Goal: Task Accomplishment & Management: Use online tool/utility

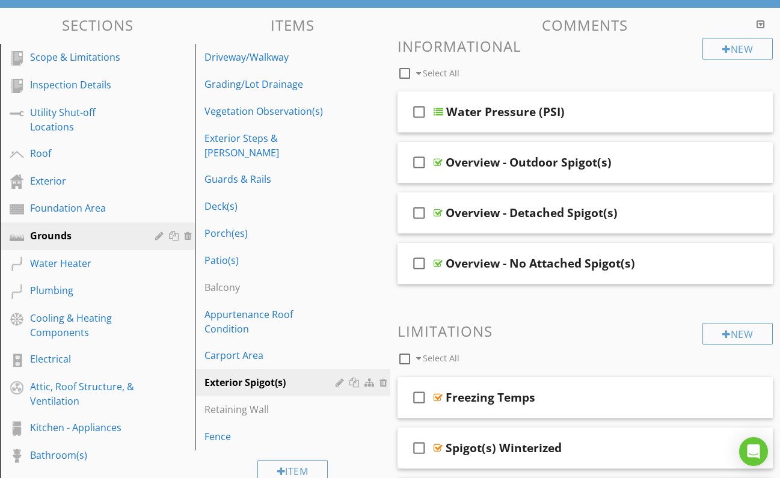
scroll to position [128, 0]
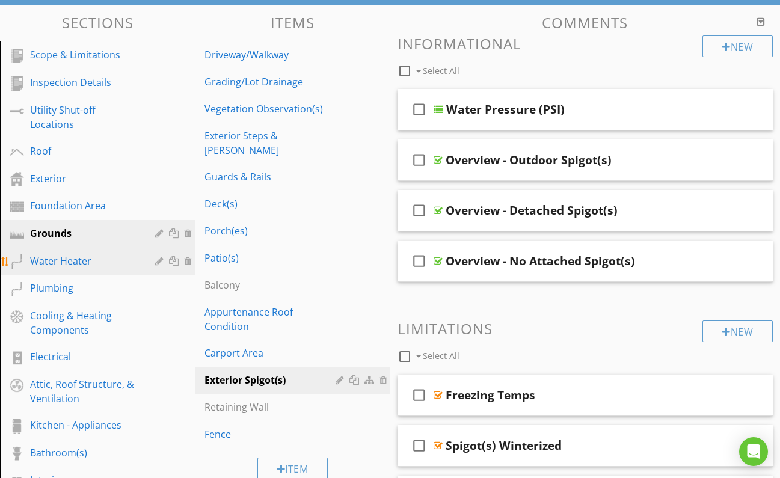
click at [76, 263] on div "Water Heater" at bounding box center [84, 261] width 108 height 14
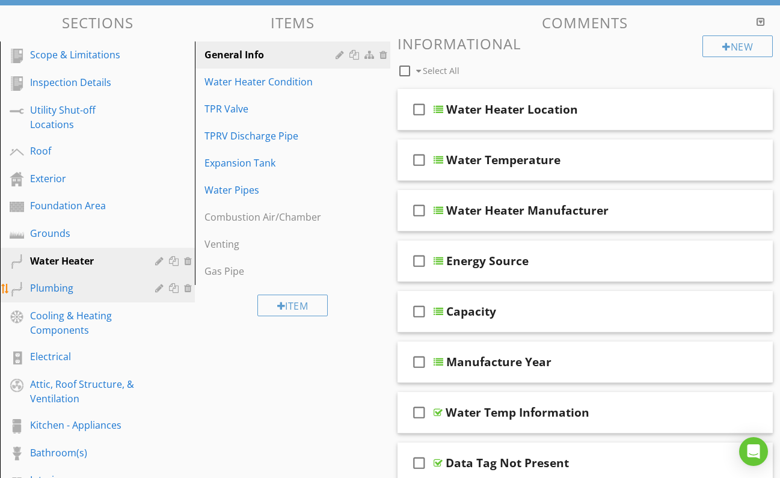
click at [70, 292] on div "Plumbing" at bounding box center [84, 288] width 108 height 14
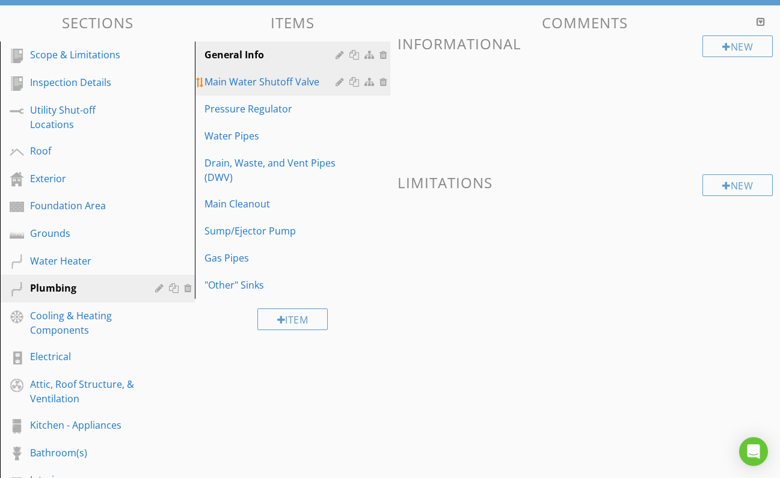
click at [260, 80] on div "Main Water Shutoff Valve" at bounding box center [272, 82] width 134 height 14
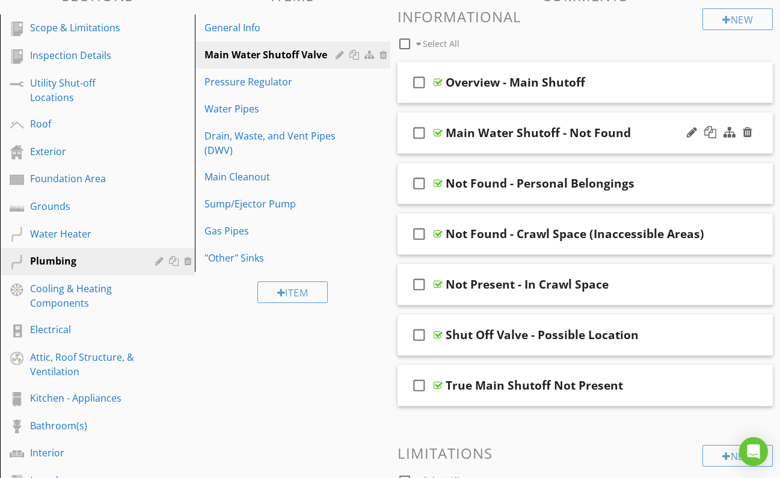
scroll to position [155, 0]
click at [439, 79] on div at bounding box center [438, 82] width 9 height 10
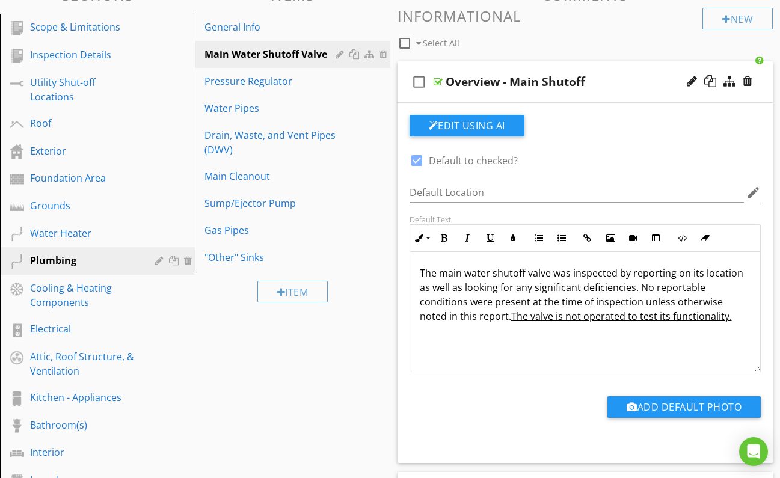
scroll to position [1, 0]
click at [436, 79] on div at bounding box center [438, 82] width 9 height 10
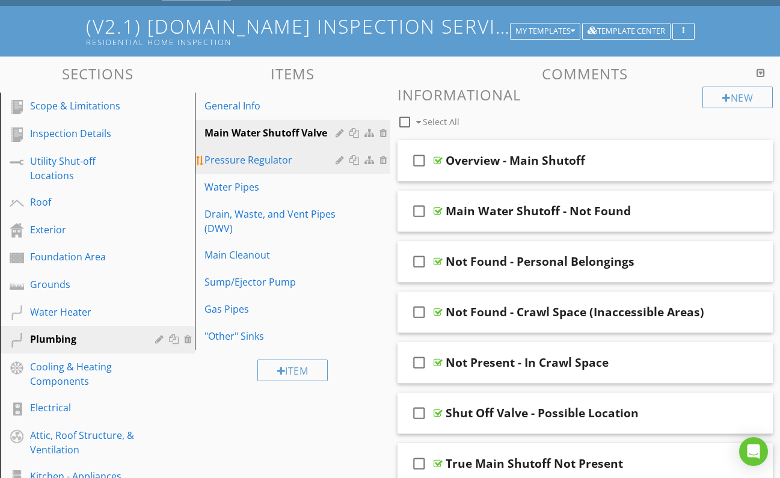
scroll to position [75, 0]
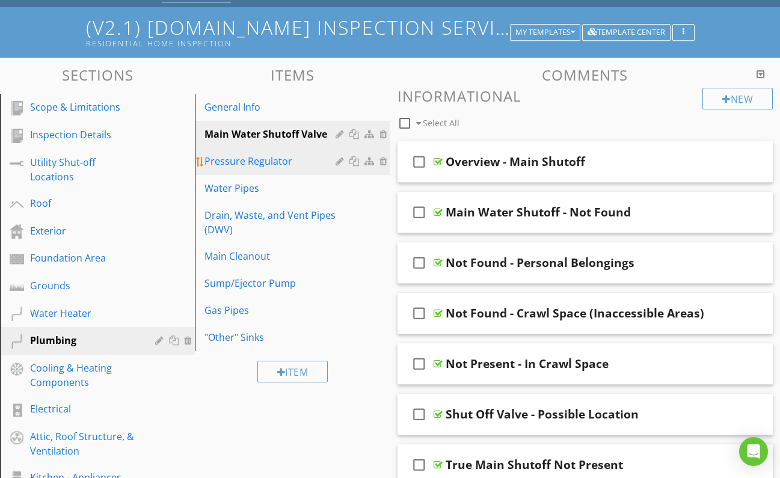
click at [248, 163] on div "Pressure Regulator" at bounding box center [272, 161] width 134 height 14
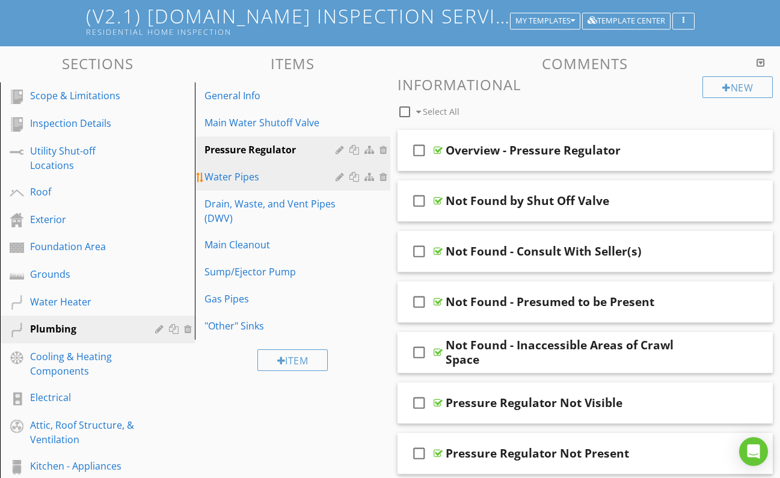
scroll to position [88, 0]
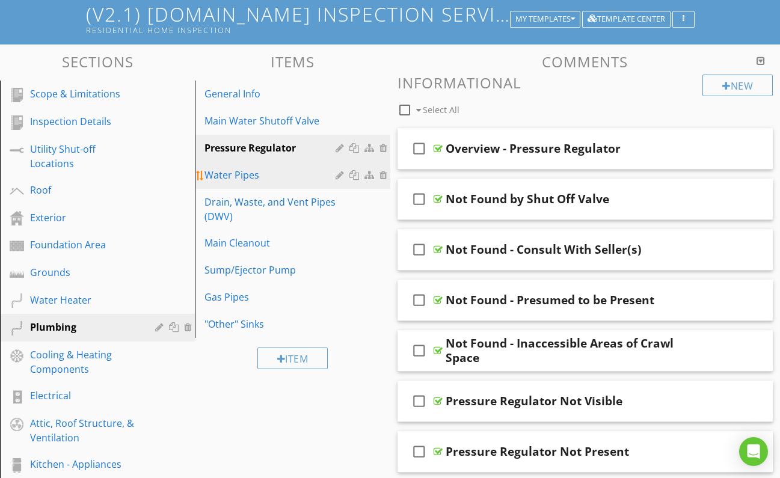
click at [247, 176] on div "Water Pipes" at bounding box center [272, 175] width 134 height 14
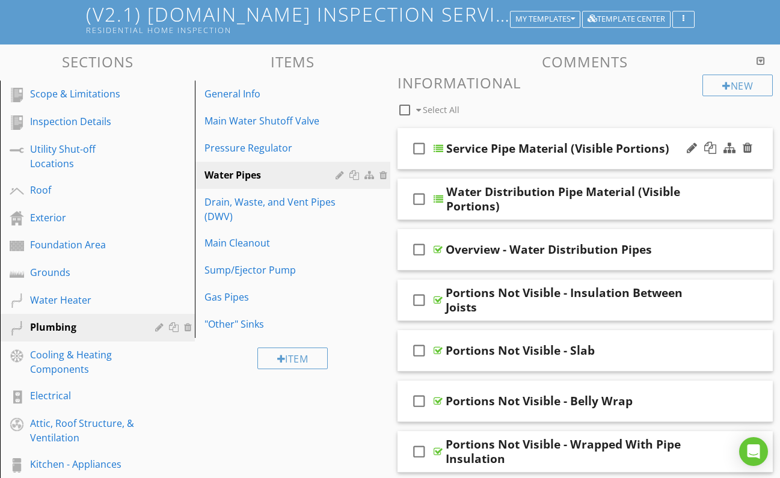
click at [439, 147] on div at bounding box center [439, 149] width 10 height 10
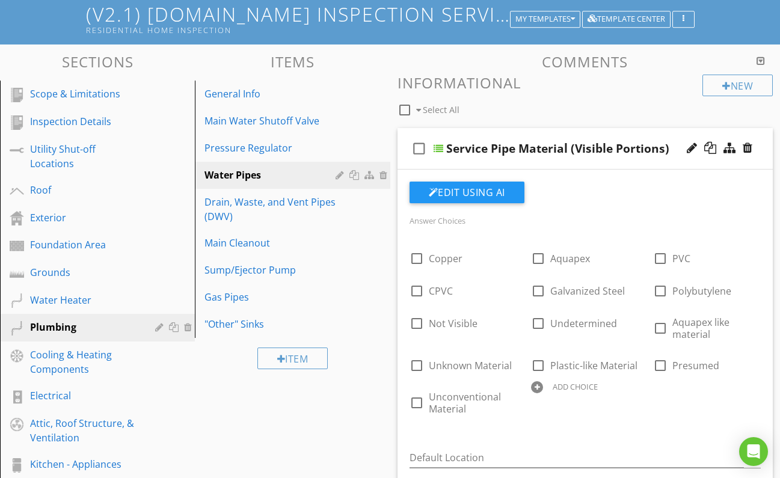
click at [438, 147] on div at bounding box center [439, 149] width 10 height 10
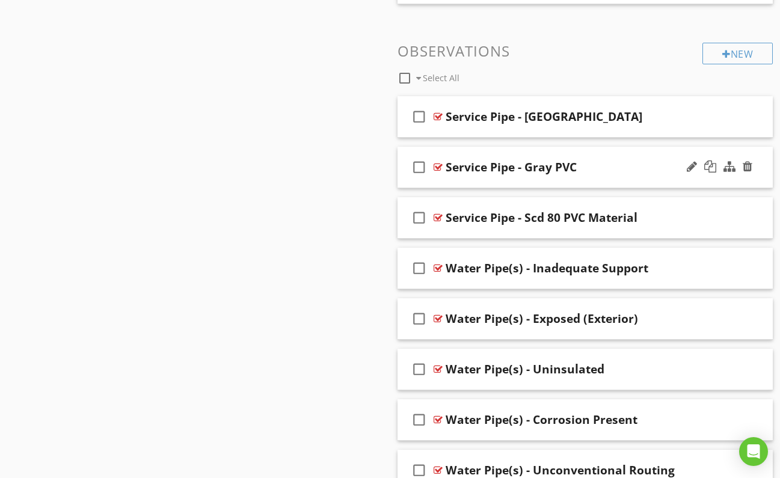
scroll to position [1096, 0]
click at [439, 216] on div at bounding box center [438, 217] width 9 height 10
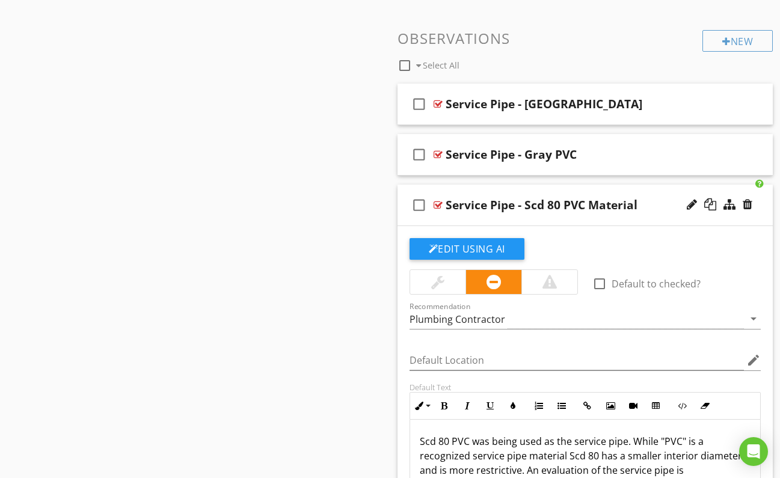
scroll to position [1106, 0]
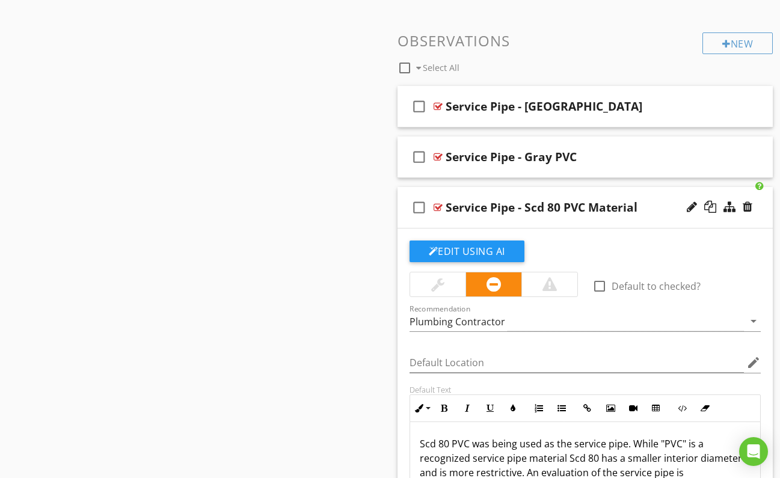
click at [437, 206] on div at bounding box center [438, 208] width 9 height 10
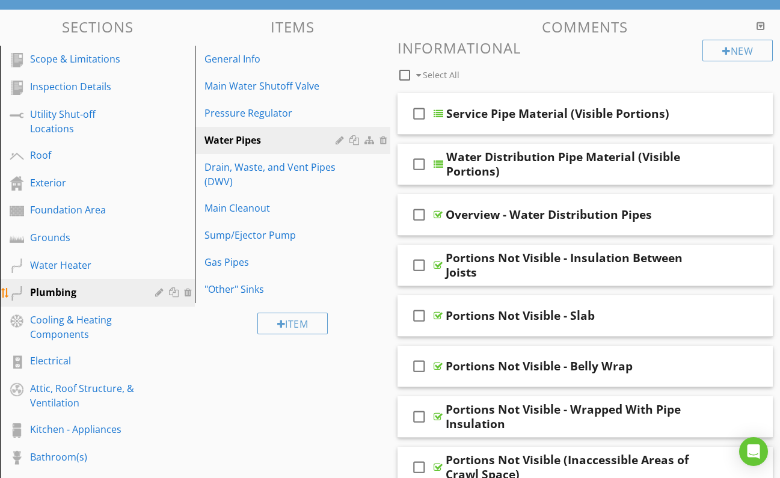
scroll to position [124, 0]
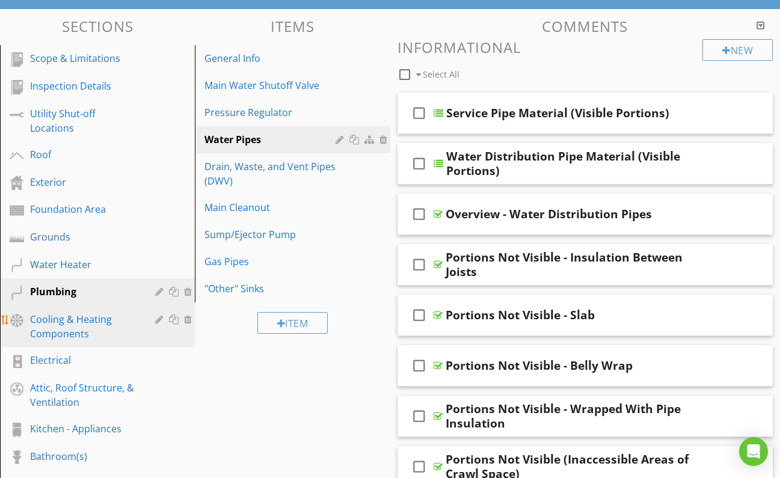
click at [77, 325] on div "Cooling & Heating Components" at bounding box center [84, 326] width 108 height 29
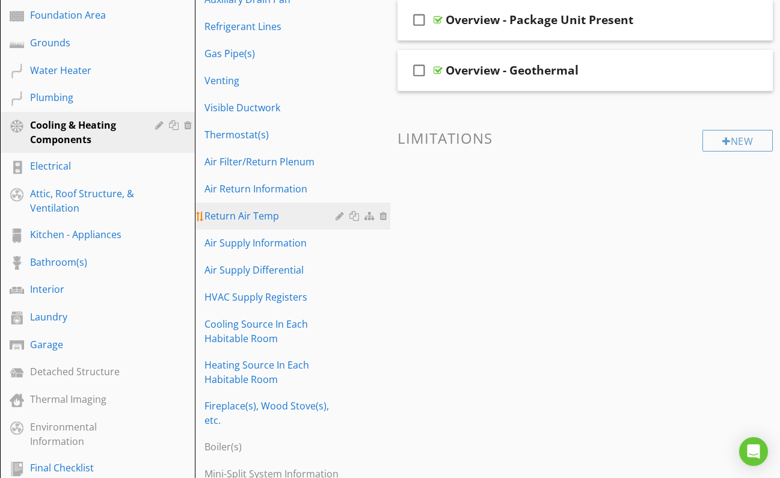
scroll to position [317, 0]
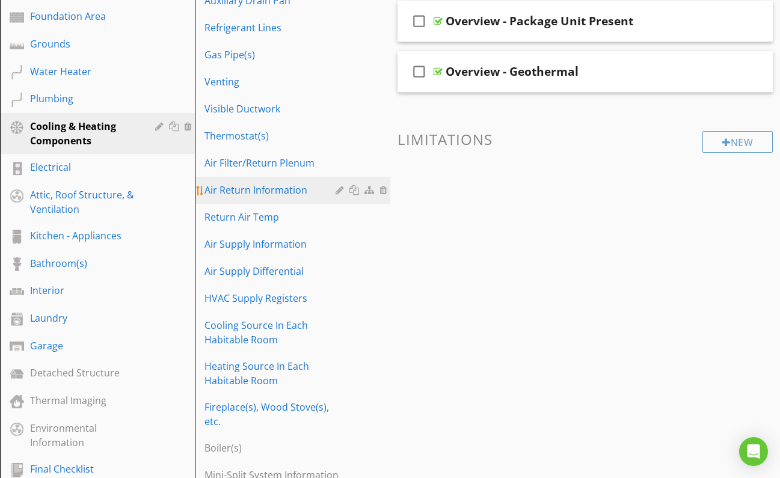
click at [264, 188] on div "Air Return Information" at bounding box center [272, 190] width 134 height 14
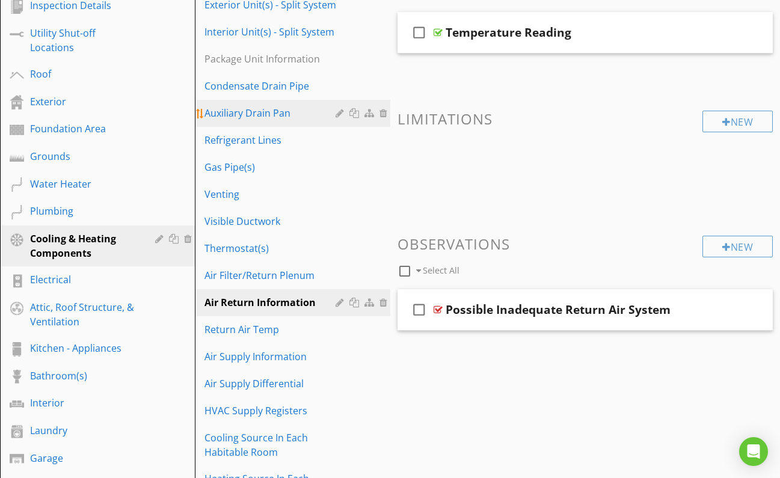
scroll to position [206, 0]
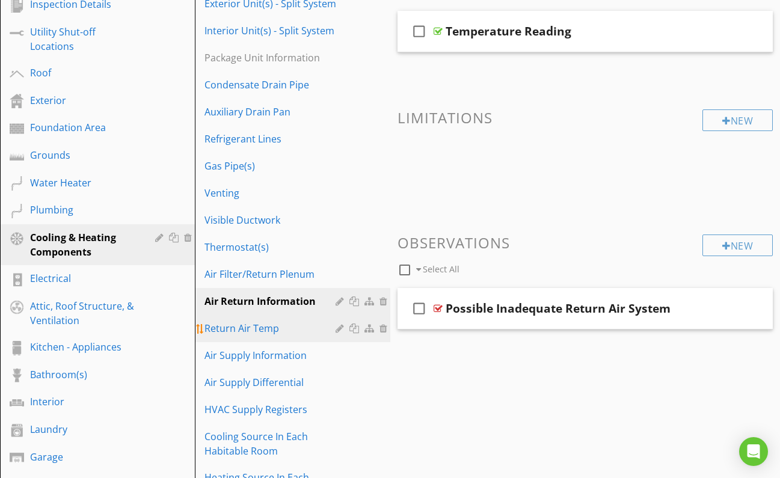
click at [238, 329] on div "Return Air Temp" at bounding box center [272, 328] width 134 height 14
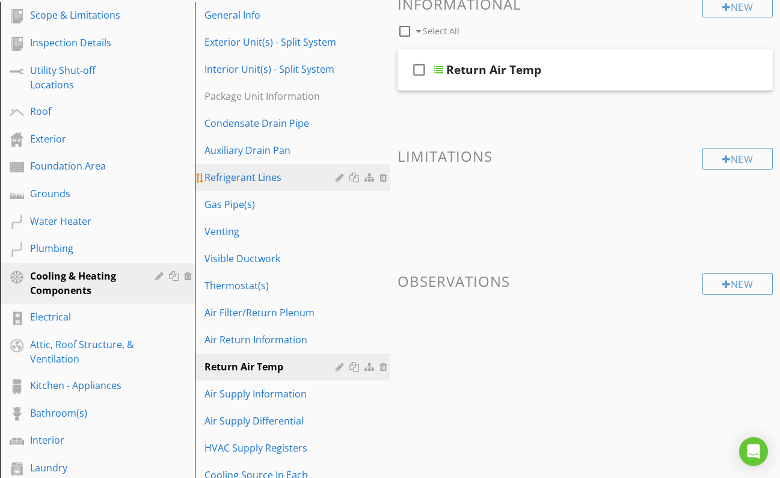
scroll to position [168, 0]
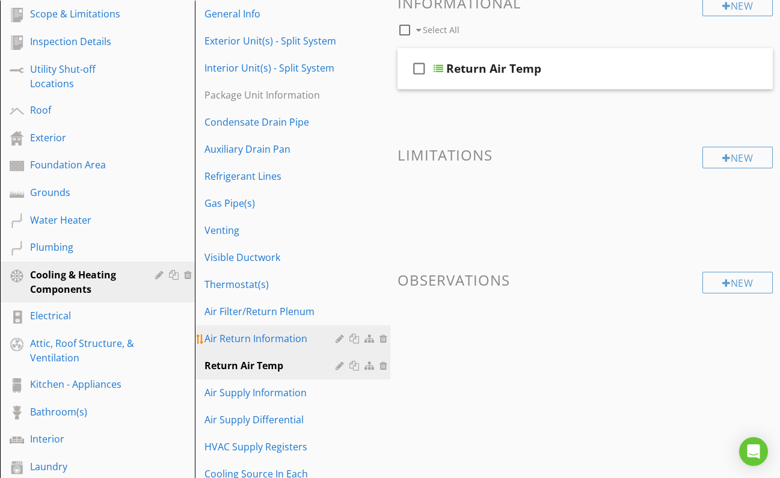
click at [262, 339] on div "Air Return Information" at bounding box center [272, 339] width 134 height 14
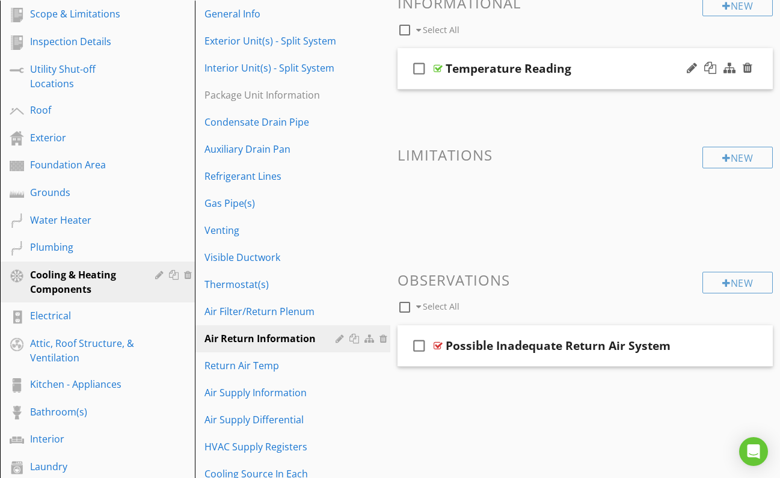
click at [440, 67] on div at bounding box center [438, 69] width 9 height 10
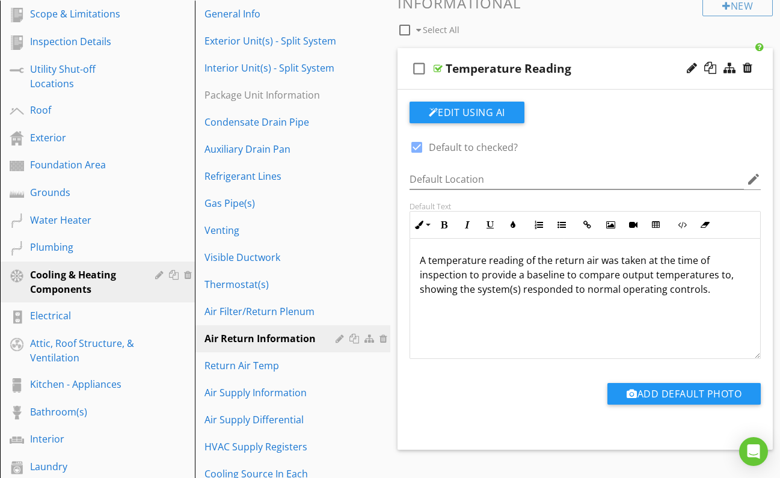
scroll to position [0, 0]
click at [700, 292] on p "A temperature reading of the return air was taken at the time of inspection to …" at bounding box center [586, 274] width 332 height 43
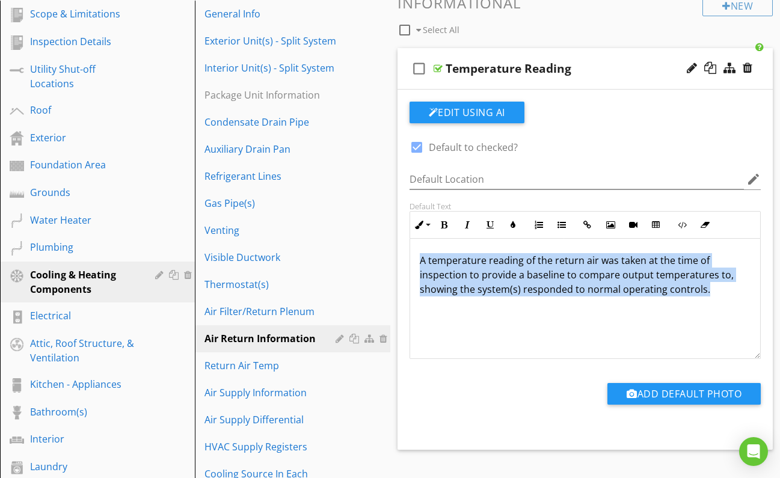
drag, startPoint x: 712, startPoint y: 289, endPoint x: 407, endPoint y: 258, distance: 307.2
click at [407, 258] on div "Default Text Inline Style XLarge Large Normal Small Light Small/Light Bold Ital…" at bounding box center [586, 281] width 366 height 158
copy p "A temperature reading of the return air was taken at the time of inspection to …"
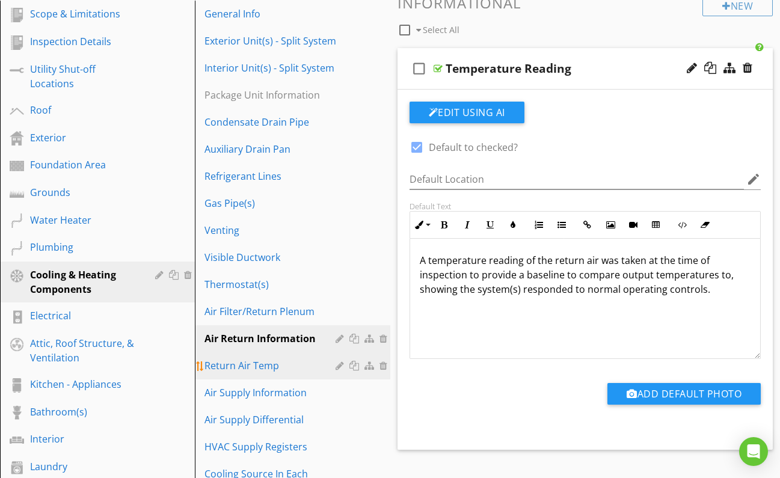
click at [241, 366] on div "Return Air Temp" at bounding box center [272, 366] width 134 height 14
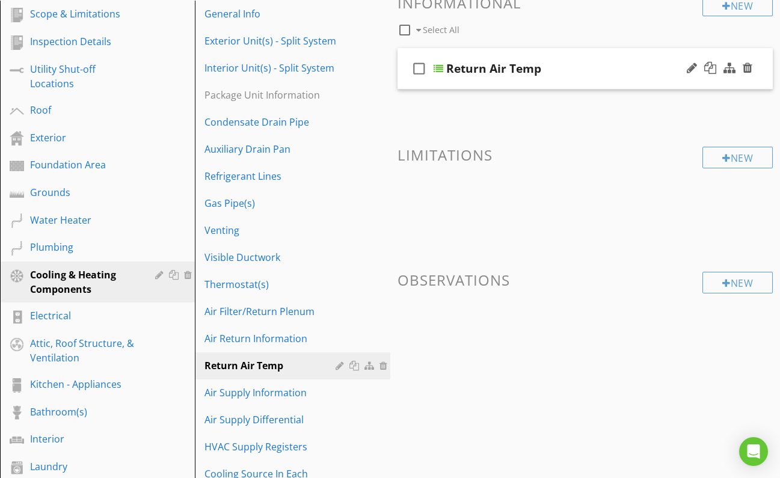
click at [438, 66] on div at bounding box center [439, 69] width 10 height 10
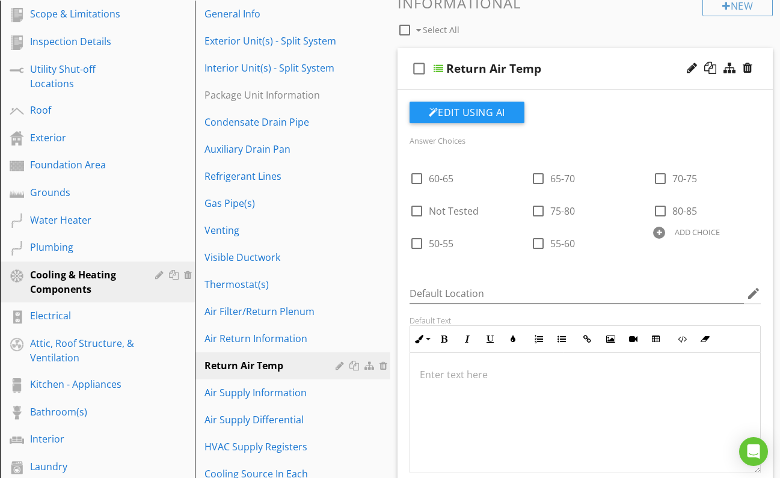
click at [458, 378] on p at bounding box center [586, 375] width 332 height 14
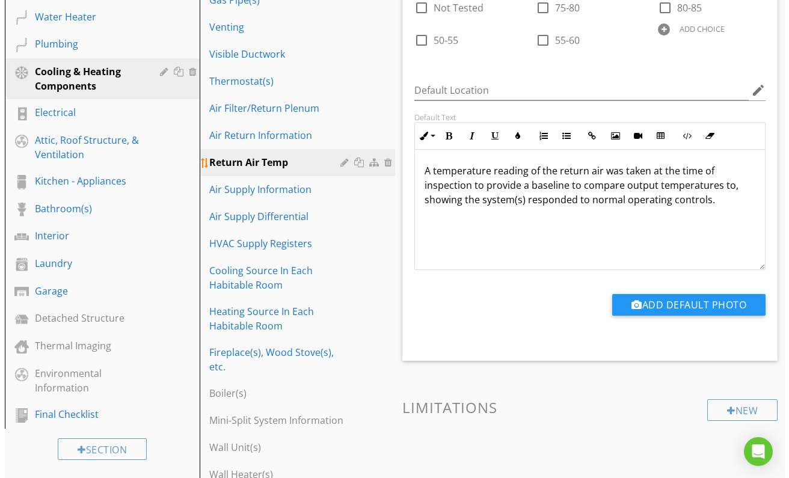
scroll to position [371, 0]
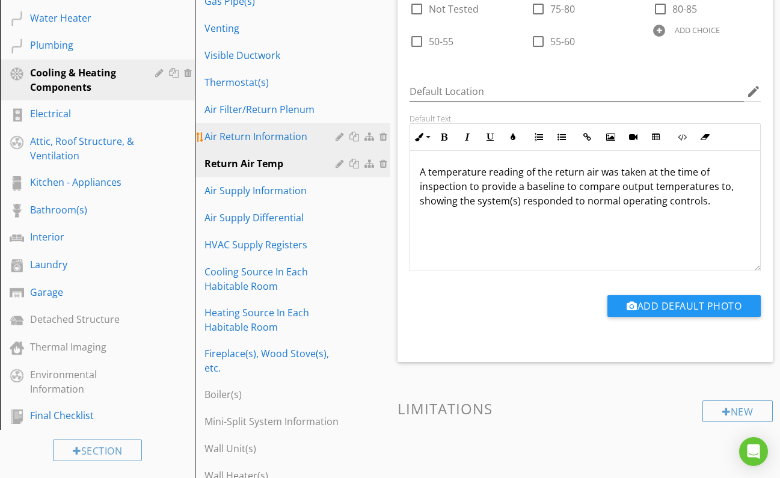
click at [269, 134] on div "Air Return Information" at bounding box center [272, 136] width 134 height 14
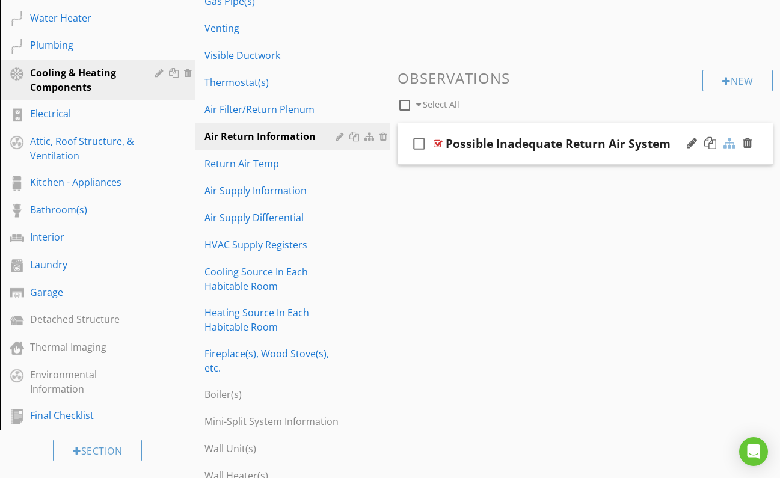
click at [729, 143] on div at bounding box center [730, 143] width 12 height 12
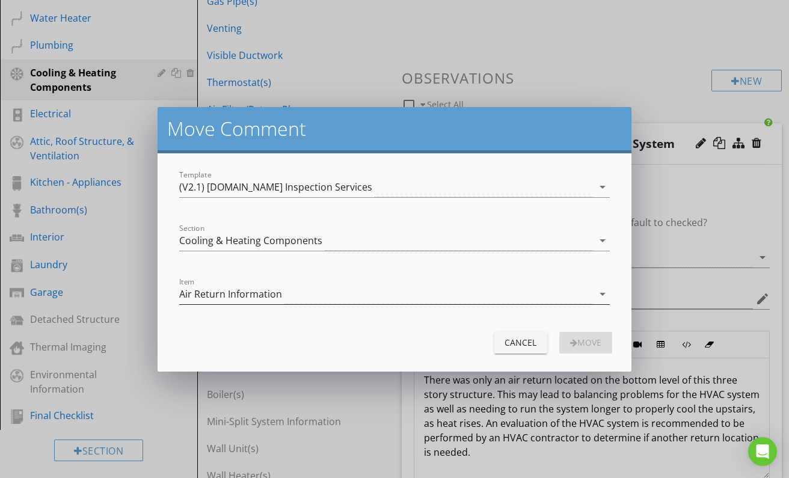
click at [311, 298] on div "Air Return Information" at bounding box center [385, 295] width 413 height 20
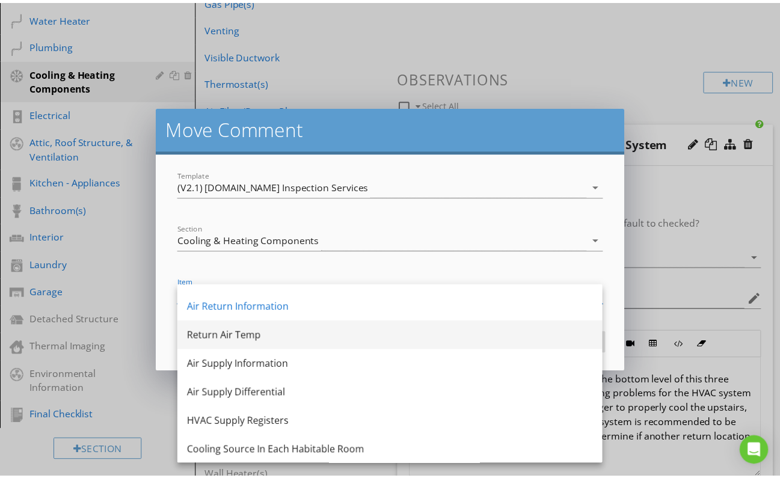
scroll to position [341, 0]
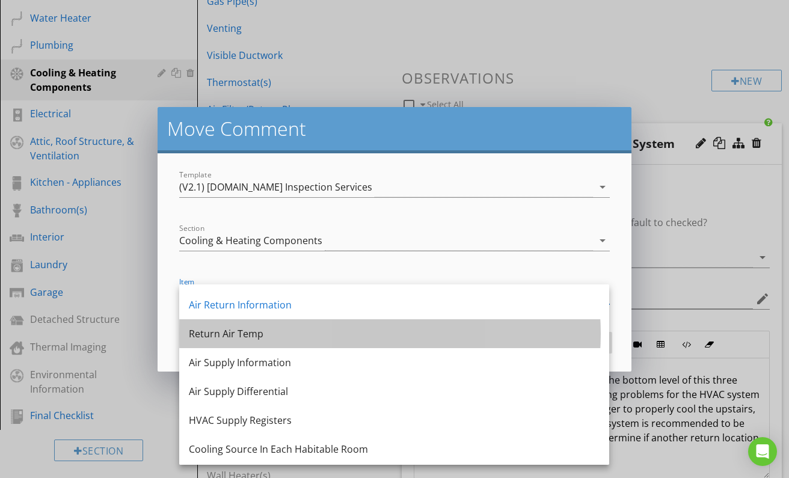
click at [232, 332] on div "Return Air Temp" at bounding box center [394, 334] width 411 height 14
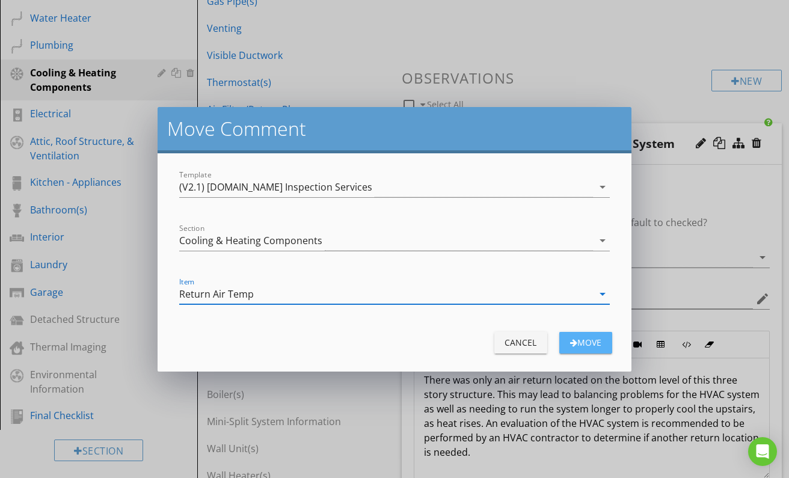
click at [597, 341] on div "Move" at bounding box center [586, 342] width 34 height 13
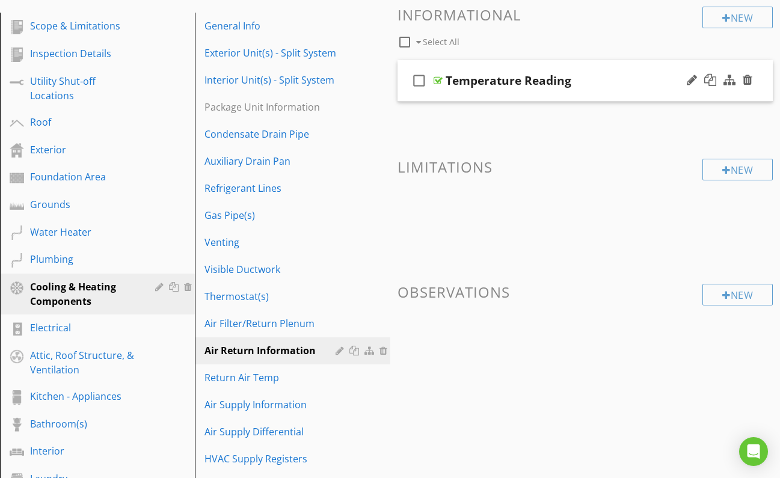
scroll to position [158, 0]
click at [436, 76] on div at bounding box center [438, 80] width 9 height 10
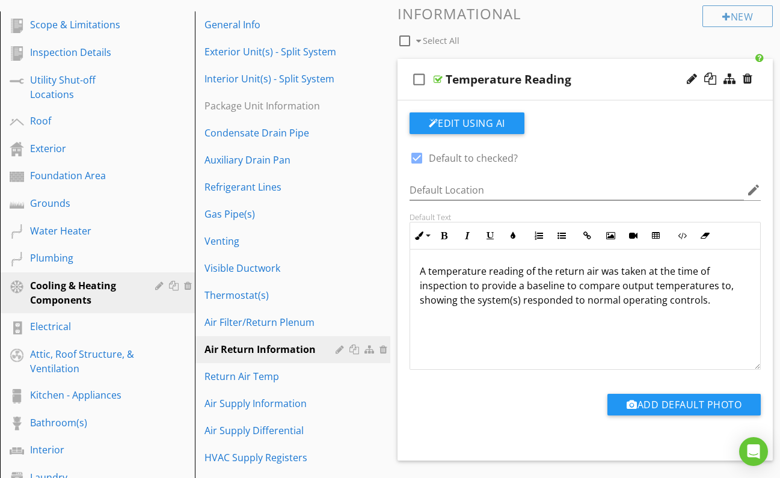
click at [438, 78] on div at bounding box center [438, 80] width 9 height 10
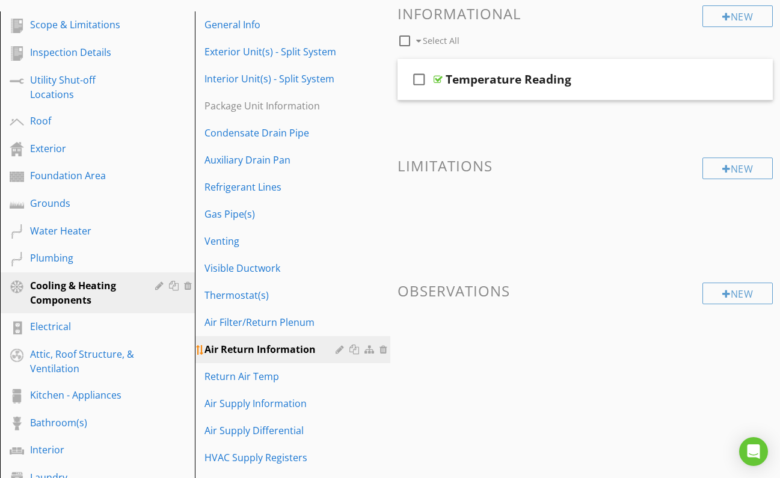
click at [384, 349] on div at bounding box center [385, 350] width 11 height 10
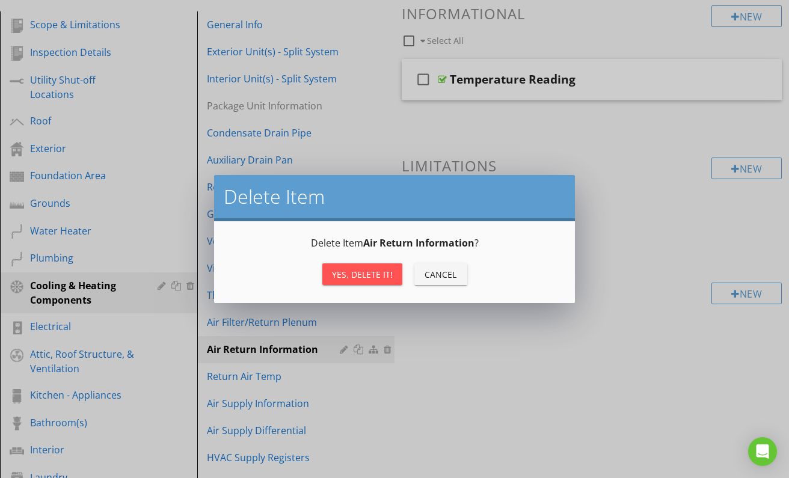
click at [376, 271] on div "Yes, Delete it!" at bounding box center [362, 274] width 61 height 13
click at [366, 272] on div "Yes, Delete it!" at bounding box center [362, 274] width 61 height 13
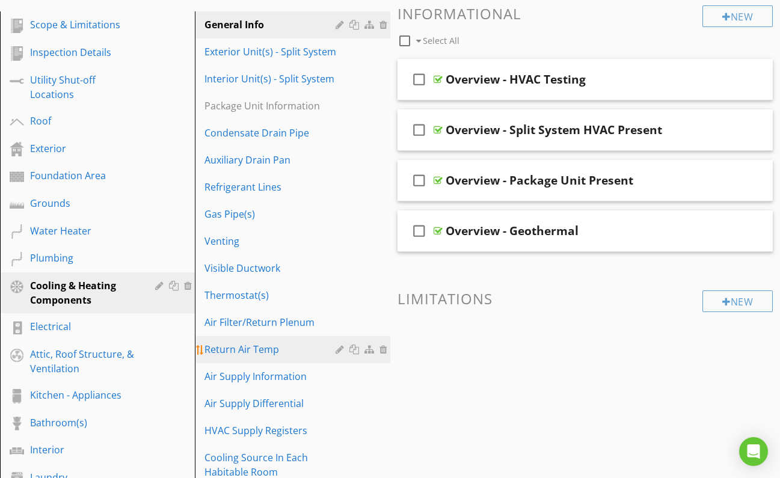
click at [256, 348] on div "Return Air Temp" at bounding box center [272, 349] width 134 height 14
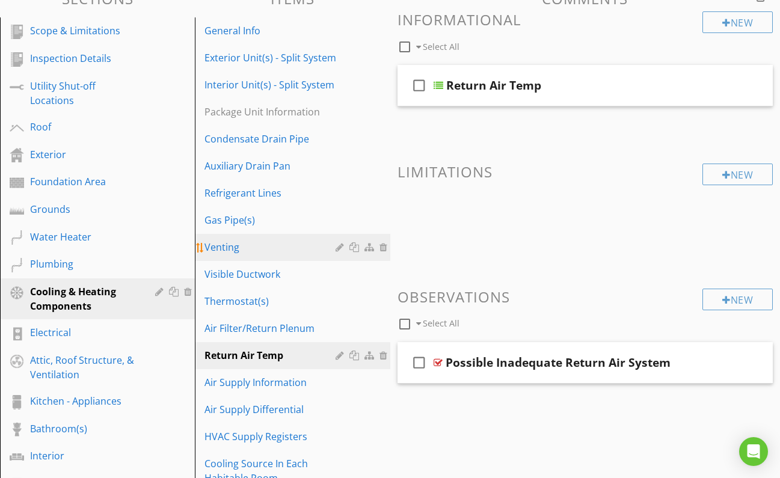
scroll to position [162, 0]
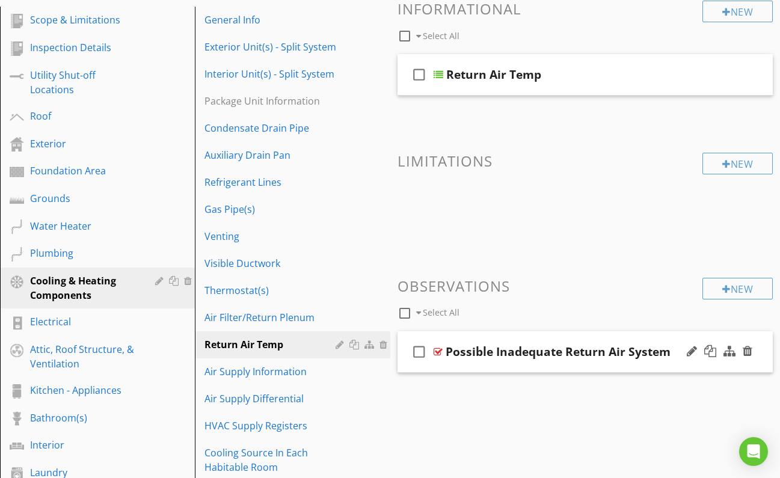
click at [439, 349] on div at bounding box center [438, 352] width 9 height 10
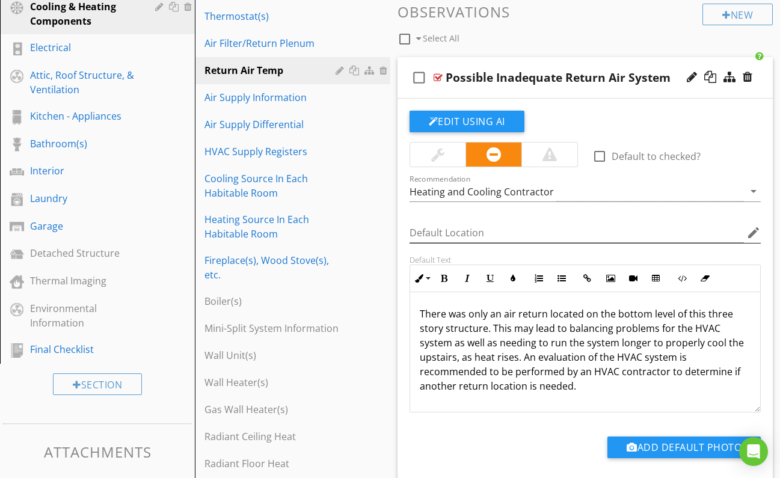
scroll to position [442, 0]
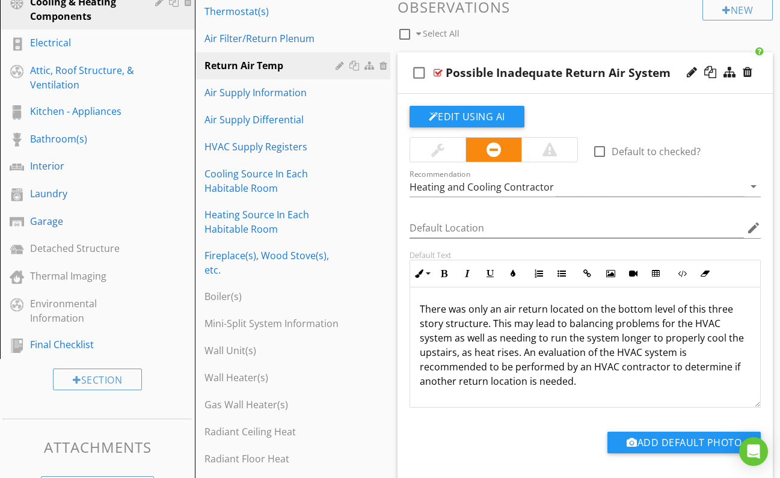
click at [437, 69] on div at bounding box center [438, 73] width 9 height 10
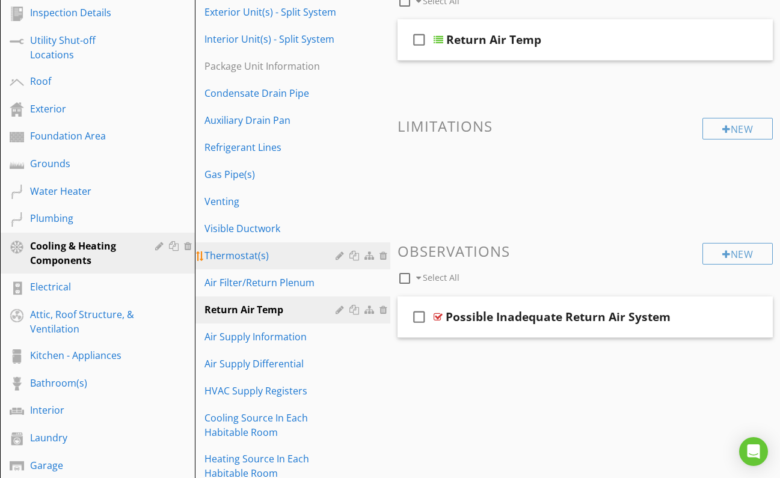
scroll to position [192, 0]
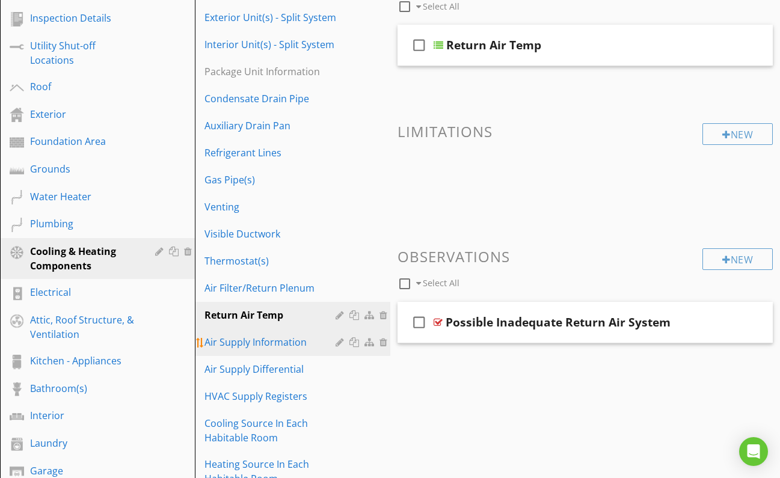
click at [244, 342] on div "Air Supply Information" at bounding box center [272, 342] width 134 height 14
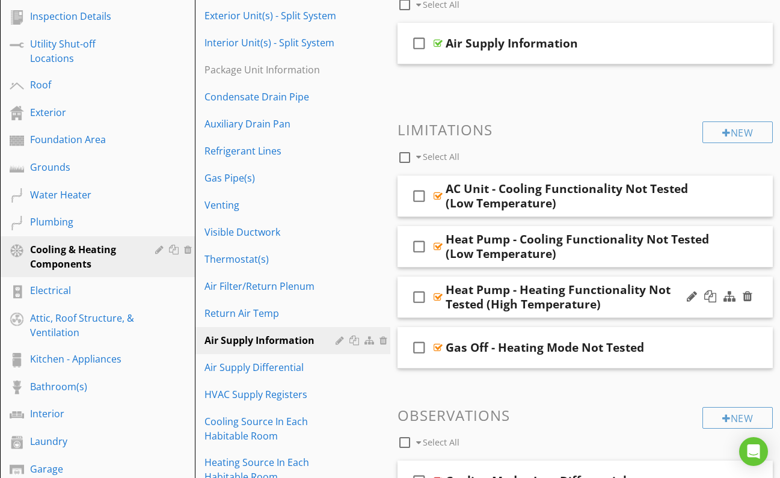
scroll to position [196, 0]
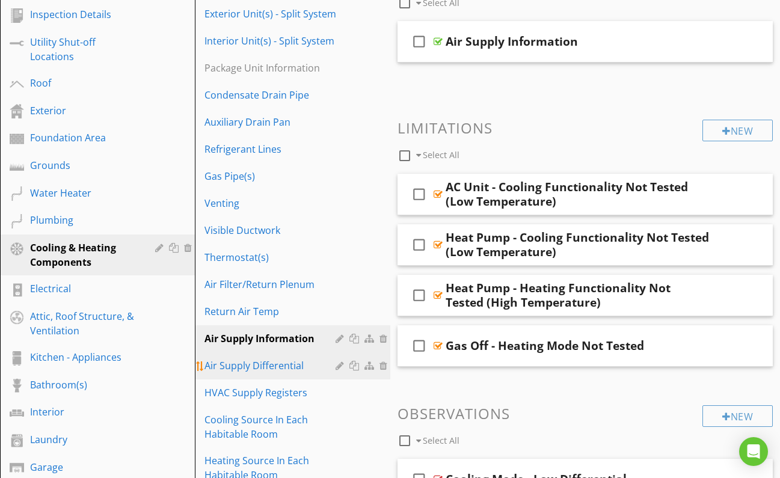
click at [264, 367] on div "Air Supply Differential" at bounding box center [272, 366] width 134 height 14
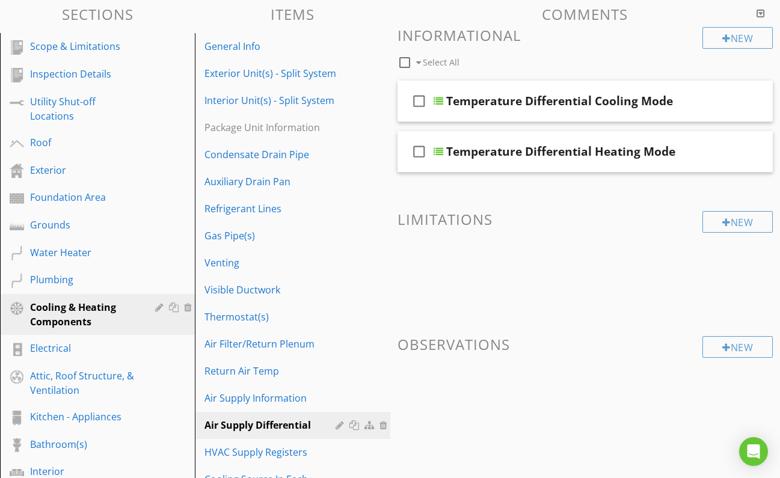
scroll to position [136, 0]
click at [274, 398] on div "Air Supply Information" at bounding box center [272, 398] width 134 height 14
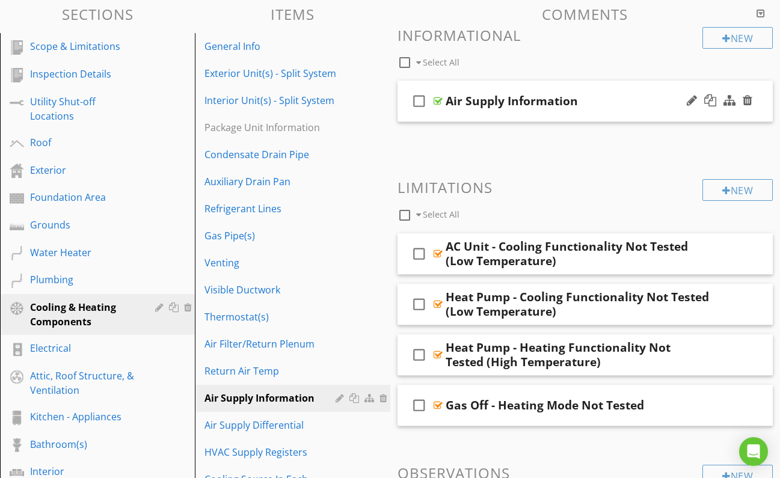
click at [437, 99] on div at bounding box center [438, 101] width 9 height 10
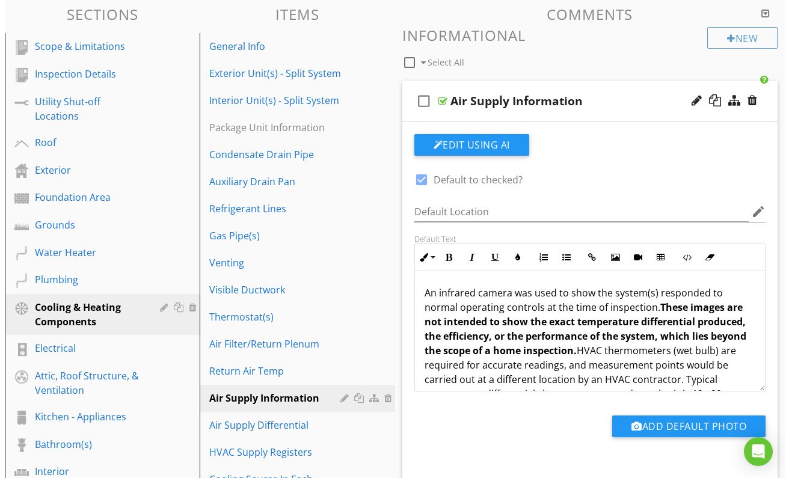
scroll to position [0, 0]
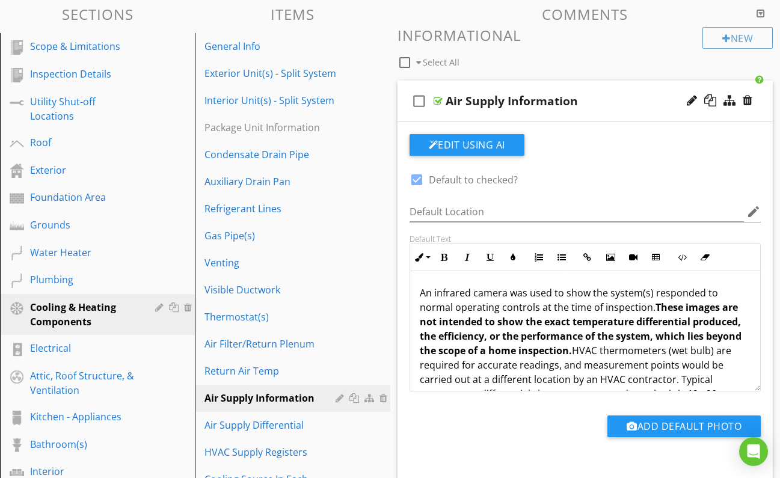
click at [437, 97] on div at bounding box center [438, 101] width 9 height 10
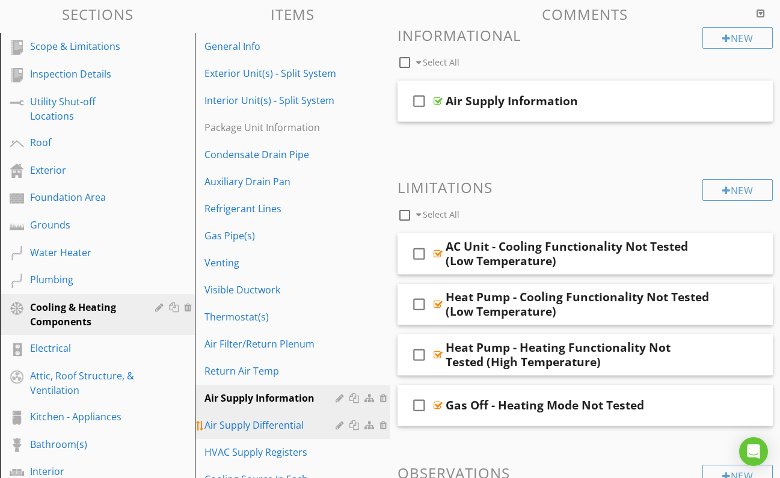
click at [274, 425] on div "Air Supply Differential" at bounding box center [272, 425] width 134 height 14
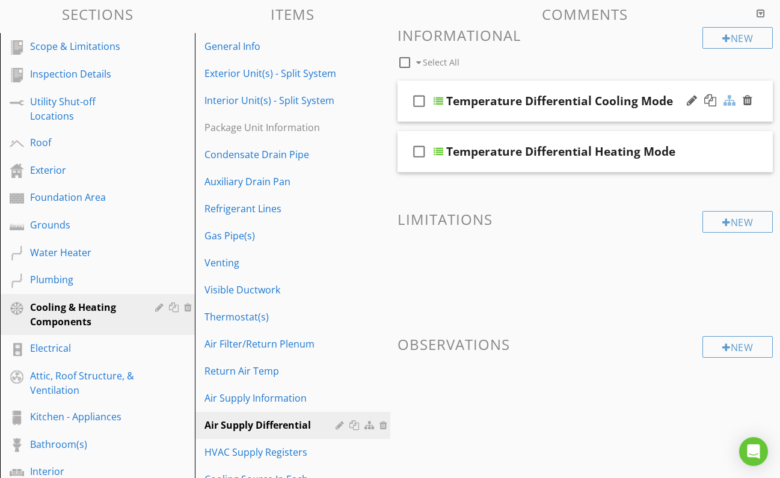
click at [729, 99] on div at bounding box center [730, 100] width 12 height 12
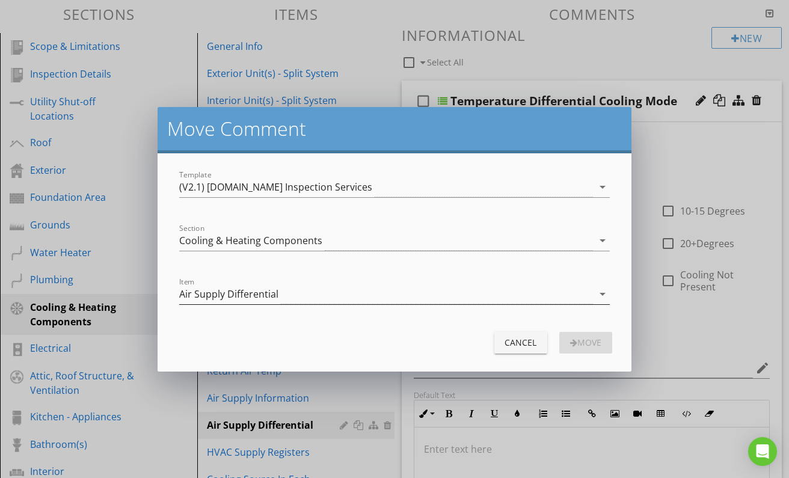
click at [294, 298] on div "Air Supply Differential" at bounding box center [385, 295] width 413 height 20
click at [292, 291] on div "Air Supply Differential" at bounding box center [385, 295] width 413 height 20
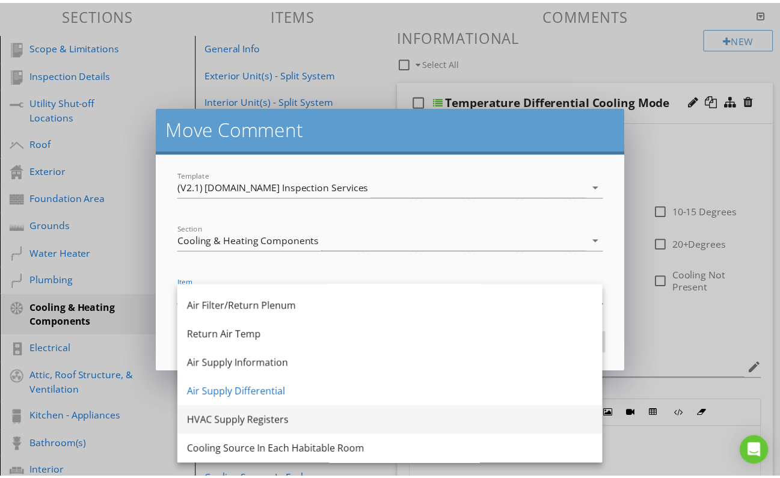
scroll to position [310, 0]
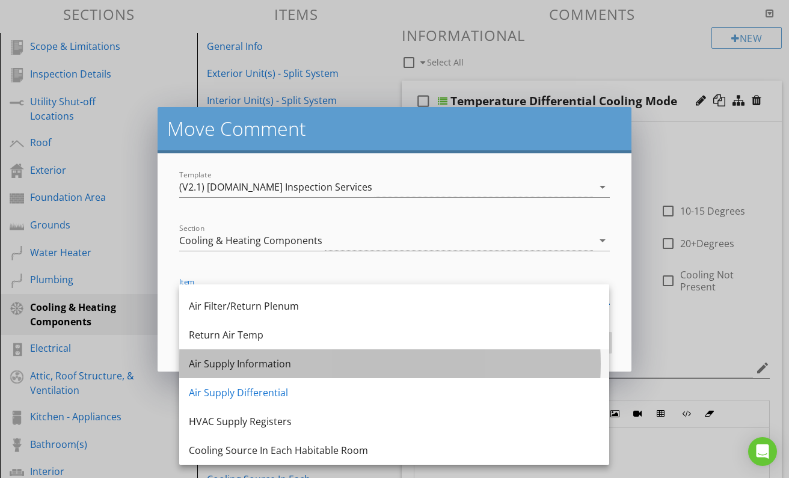
click at [259, 368] on div "Air Supply Information" at bounding box center [394, 364] width 411 height 14
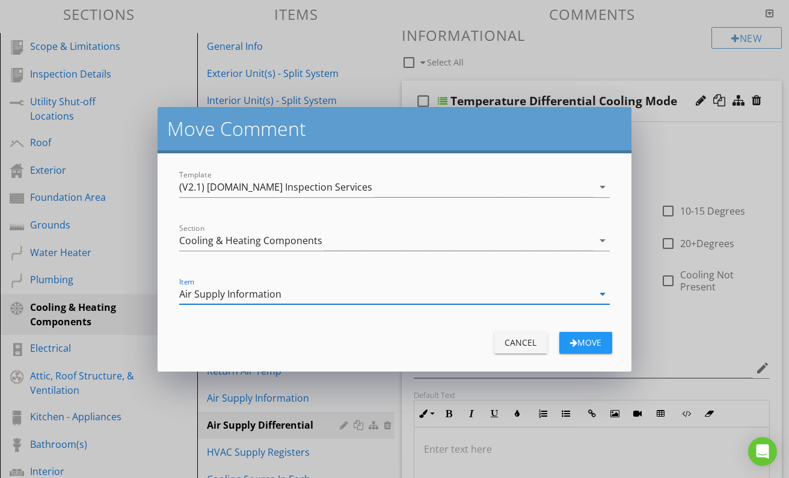
click at [590, 345] on div "Move" at bounding box center [586, 342] width 34 height 13
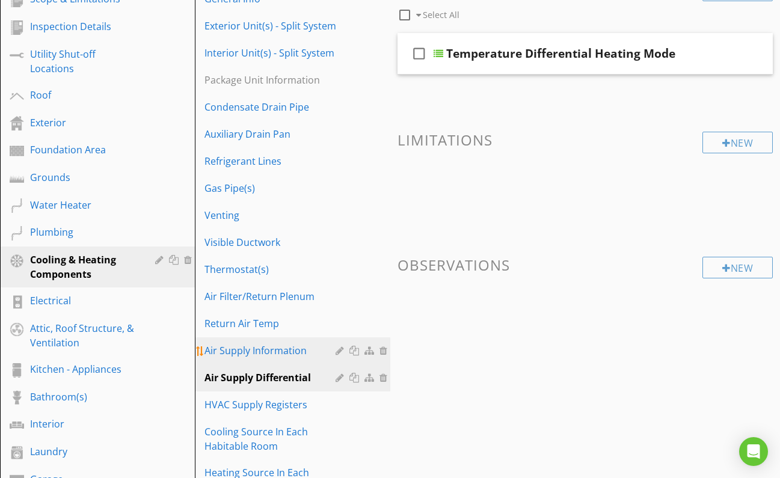
scroll to position [182, 0]
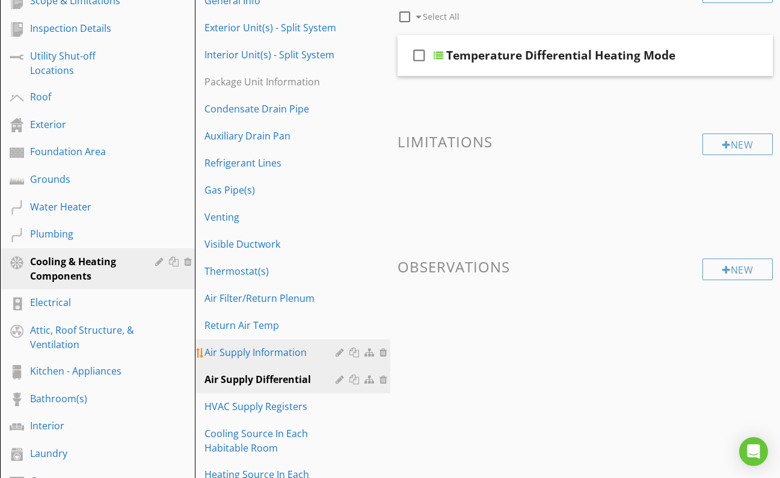
click at [256, 353] on div "Air Supply Information" at bounding box center [272, 352] width 134 height 14
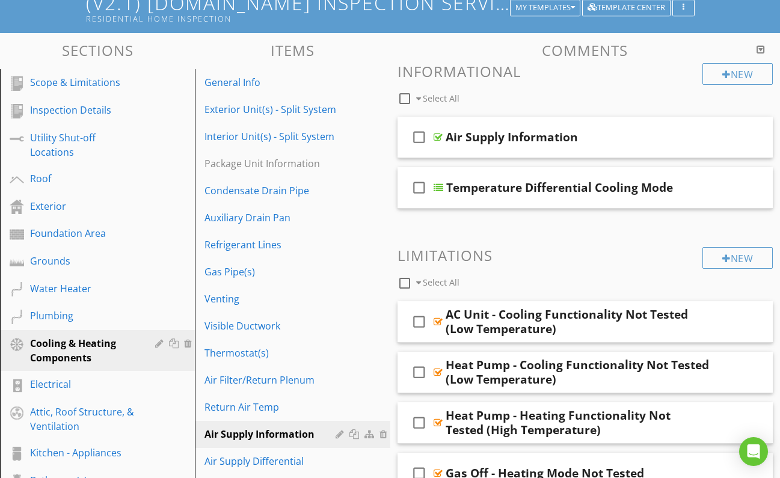
scroll to position [100, 0]
click at [245, 408] on div "Return Air Temp" at bounding box center [272, 407] width 134 height 14
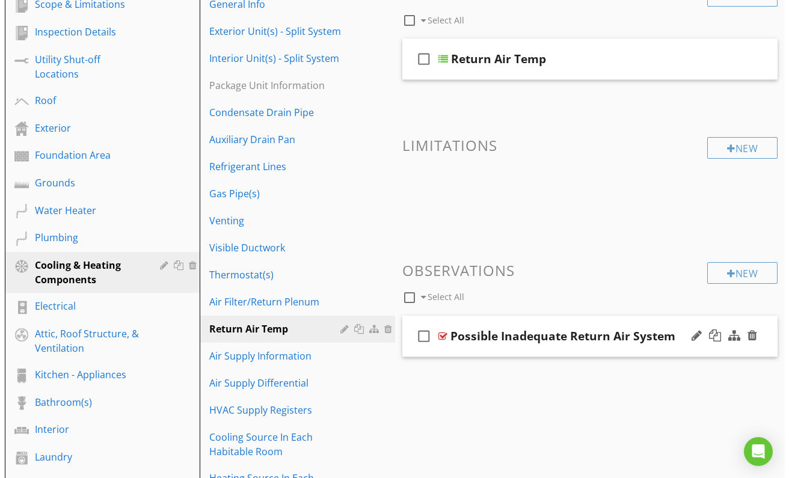
scroll to position [169, 0]
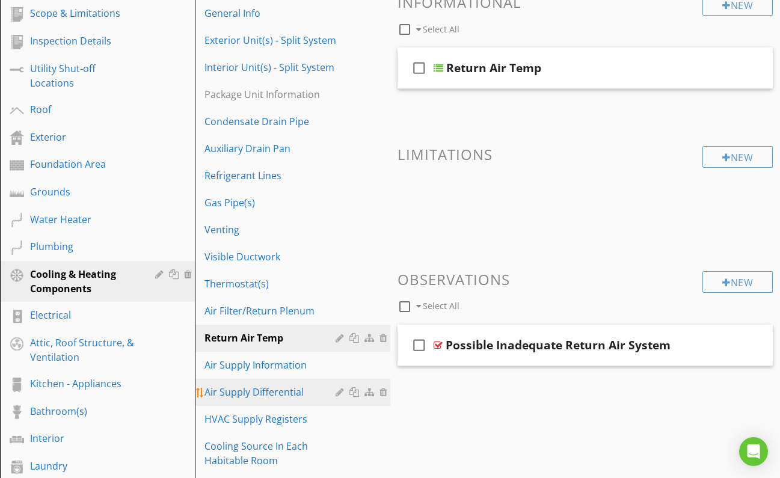
click at [250, 393] on div "Air Supply Differential" at bounding box center [272, 392] width 134 height 14
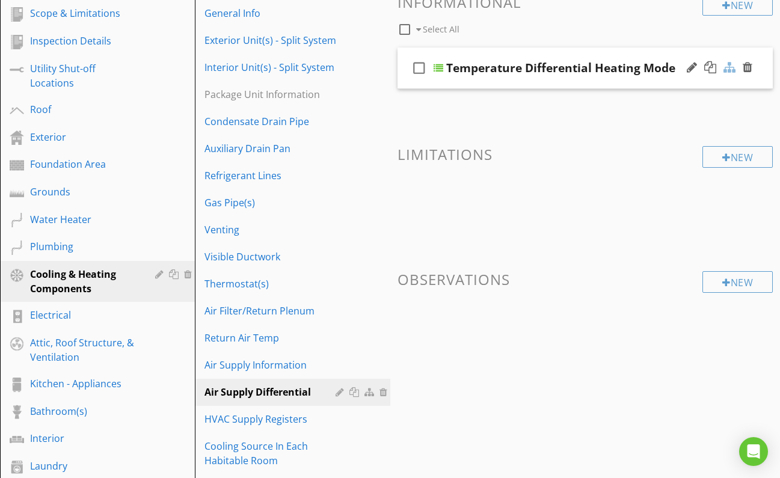
click at [727, 69] on div at bounding box center [730, 67] width 12 height 12
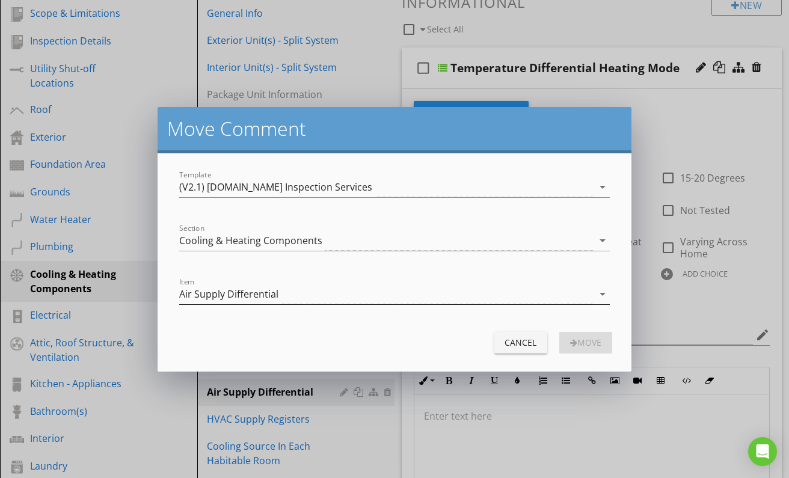
click at [265, 298] on div "Air Supply Differential" at bounding box center [228, 294] width 99 height 11
click at [274, 292] on div "Air Supply Differential" at bounding box center [228, 294] width 99 height 11
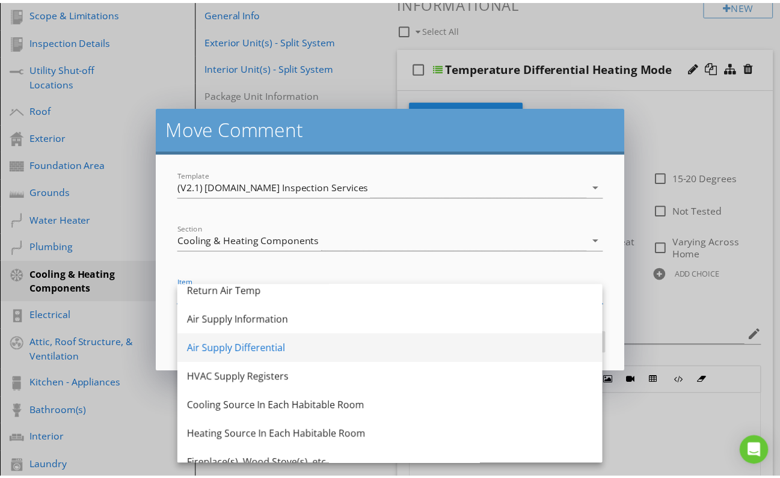
scroll to position [353, 0]
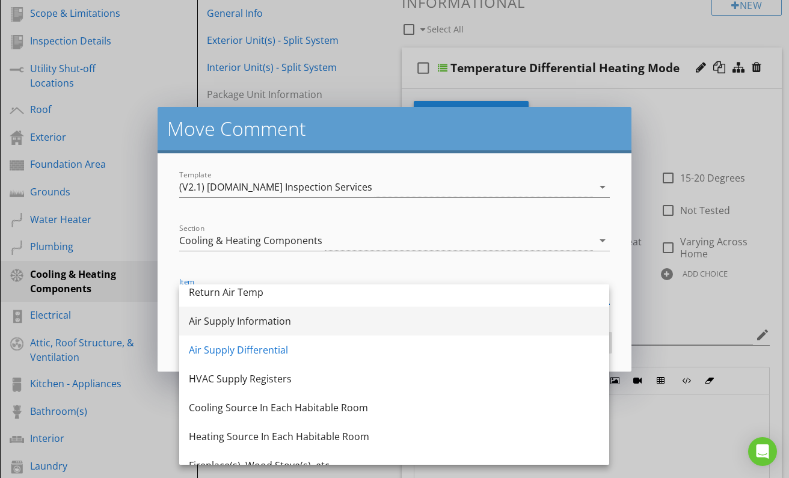
click at [251, 326] on div "Air Supply Information" at bounding box center [394, 321] width 411 height 14
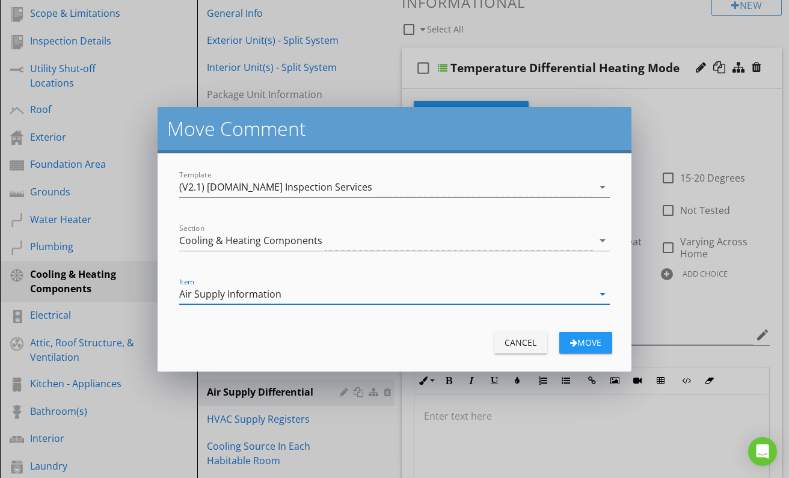
click at [584, 343] on div "Move" at bounding box center [586, 342] width 34 height 13
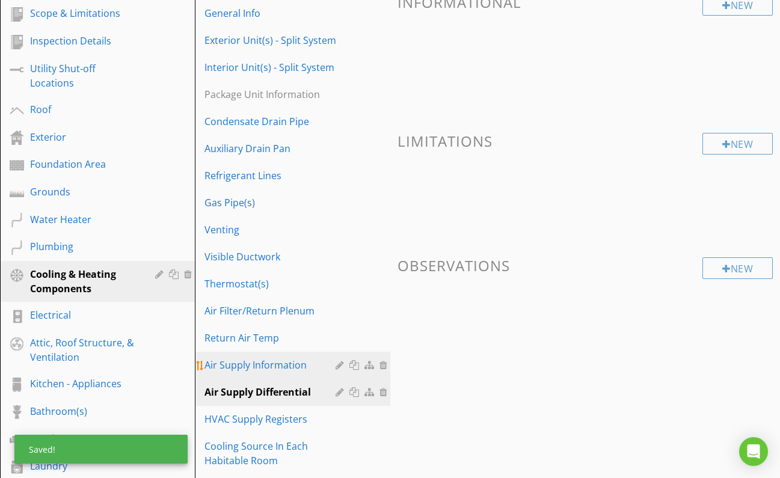
click at [255, 363] on div "Air Supply Information" at bounding box center [272, 365] width 134 height 14
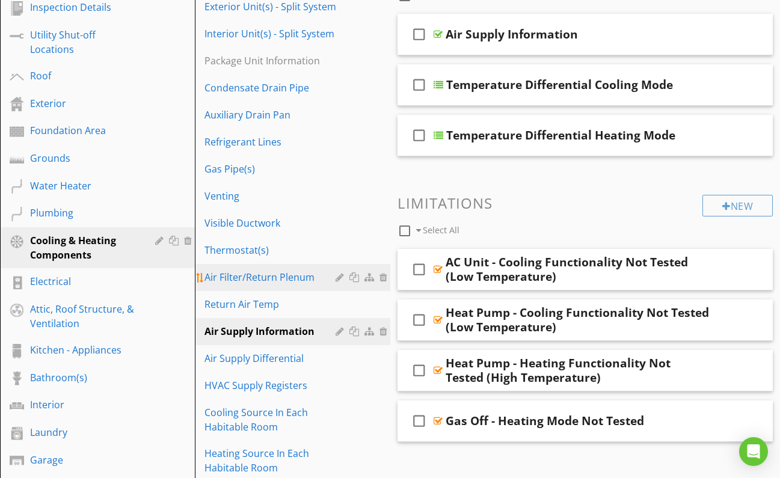
scroll to position [203, 0]
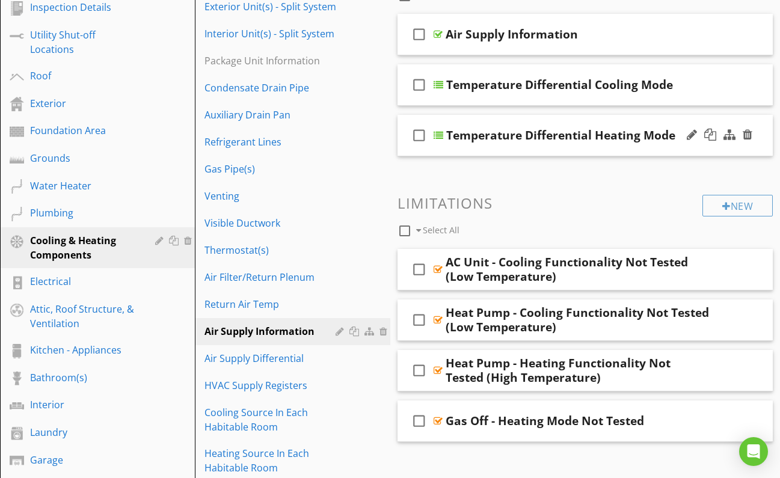
click at [436, 135] on div at bounding box center [439, 136] width 10 height 10
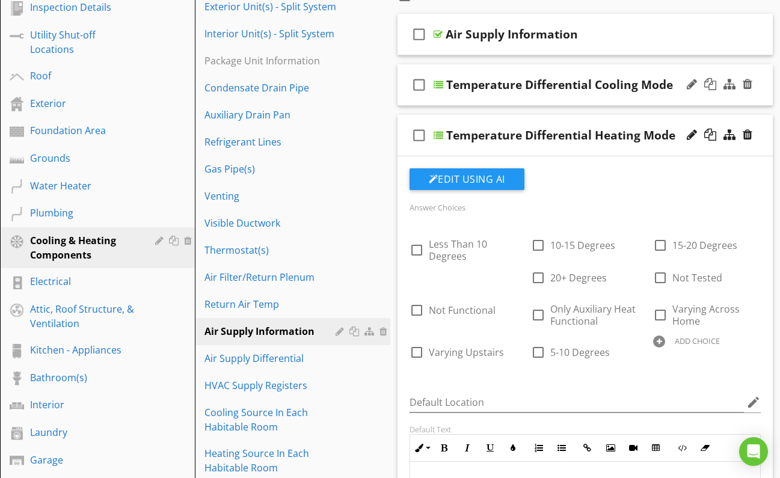
click at [437, 83] on div at bounding box center [439, 85] width 10 height 10
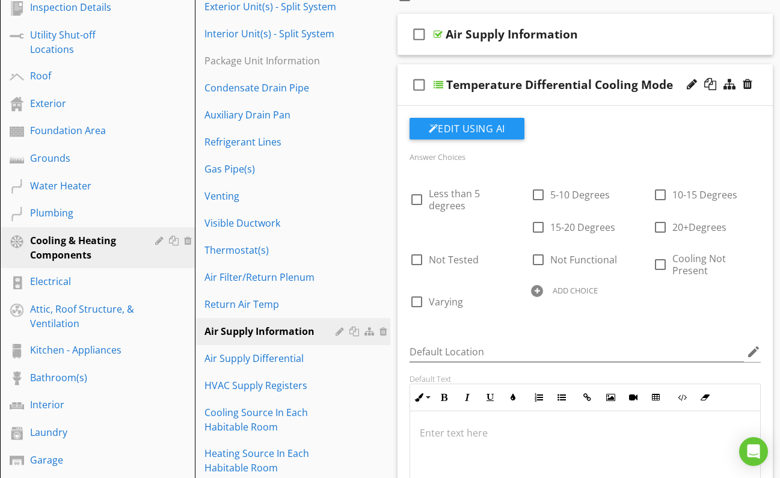
click at [438, 83] on div at bounding box center [439, 85] width 10 height 10
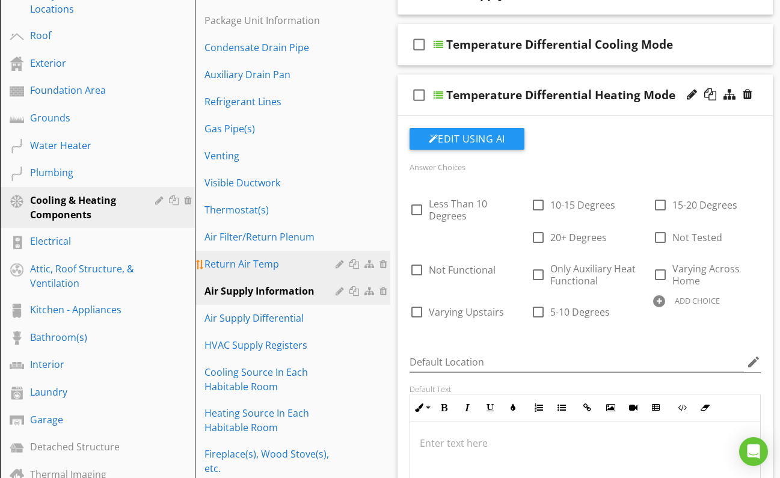
scroll to position [244, 0]
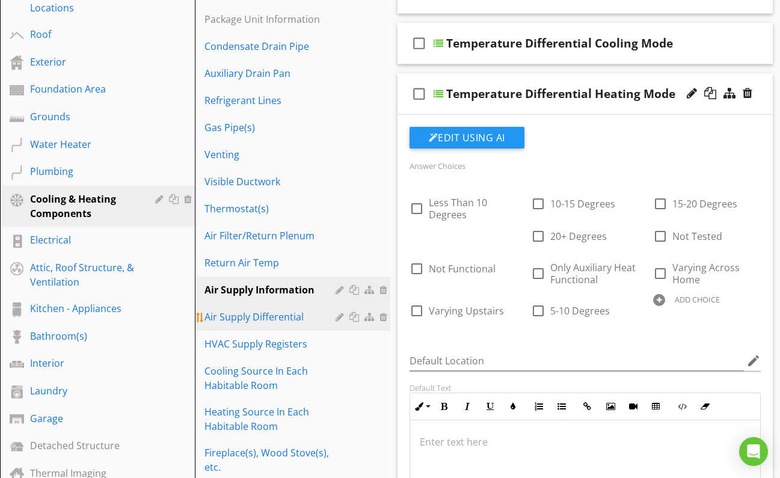
click at [268, 318] on div "Air Supply Differential" at bounding box center [272, 317] width 134 height 14
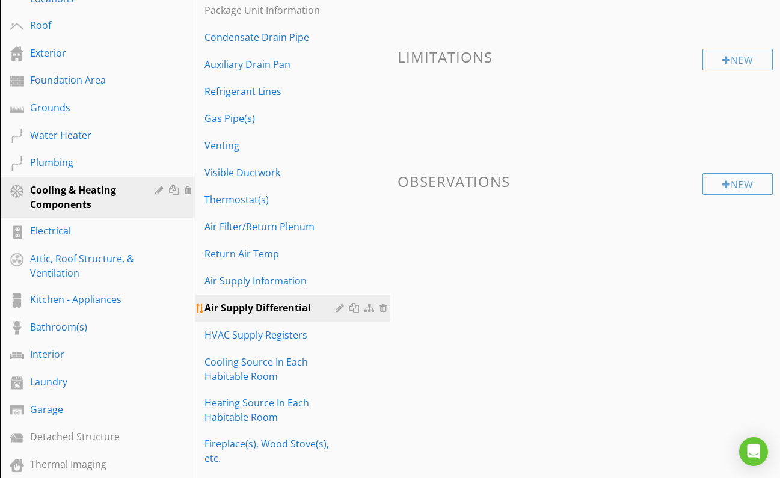
scroll to position [253, 0]
click at [383, 308] on div at bounding box center [385, 308] width 11 height 10
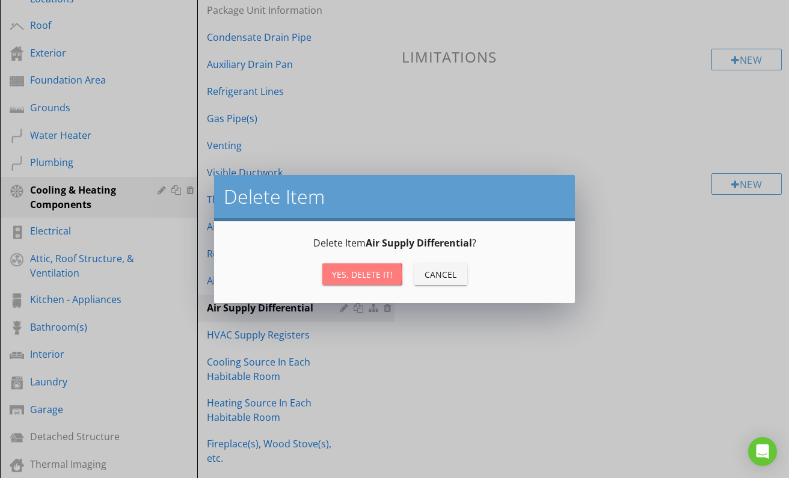
click at [362, 270] on div "Yes, Delete it!" at bounding box center [362, 274] width 61 height 13
click at [369, 274] on div "Yes, Delete it!" at bounding box center [362, 274] width 61 height 13
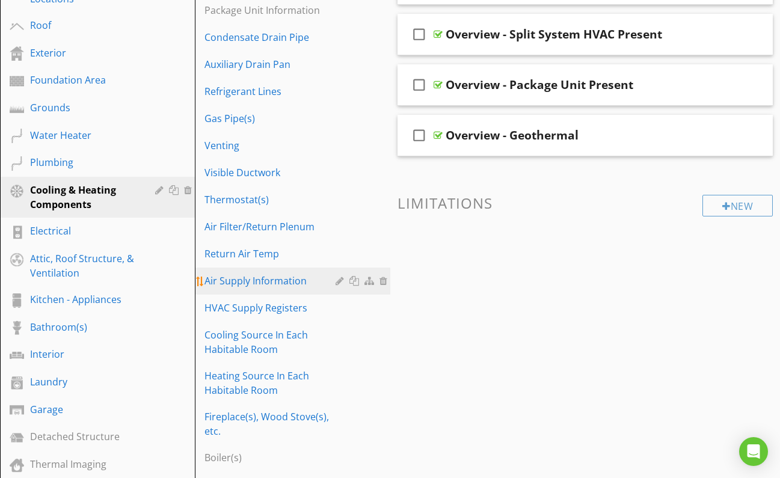
click at [339, 283] on div at bounding box center [341, 281] width 11 height 10
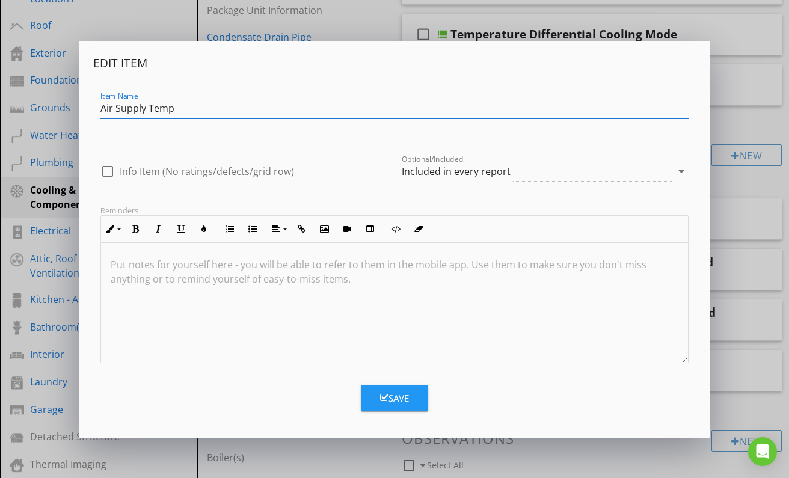
type input "Air Supply Temp"
click at [407, 398] on div "Save" at bounding box center [394, 399] width 29 height 14
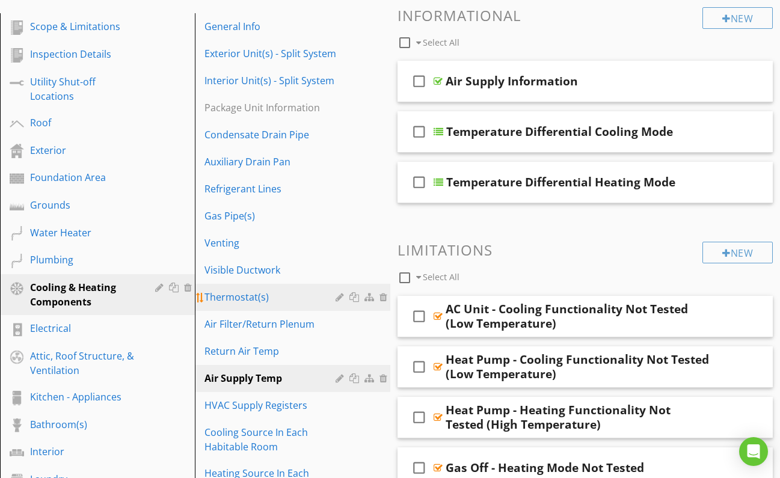
scroll to position [174, 0]
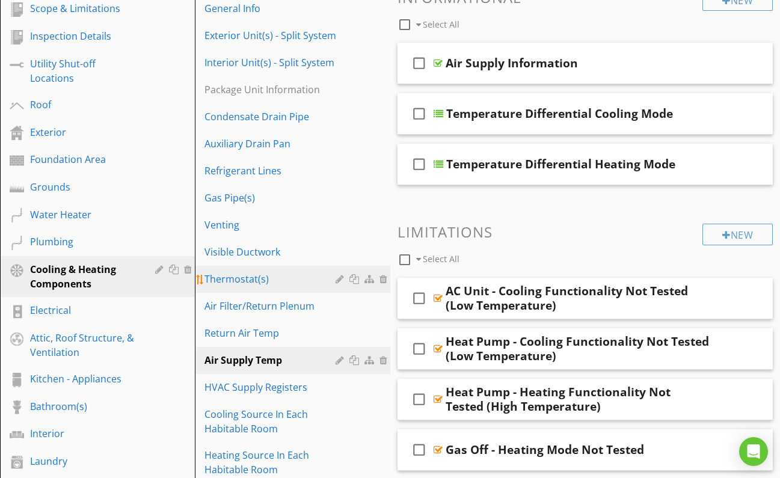
click at [245, 280] on div "Thermostat(s)" at bounding box center [272, 279] width 134 height 14
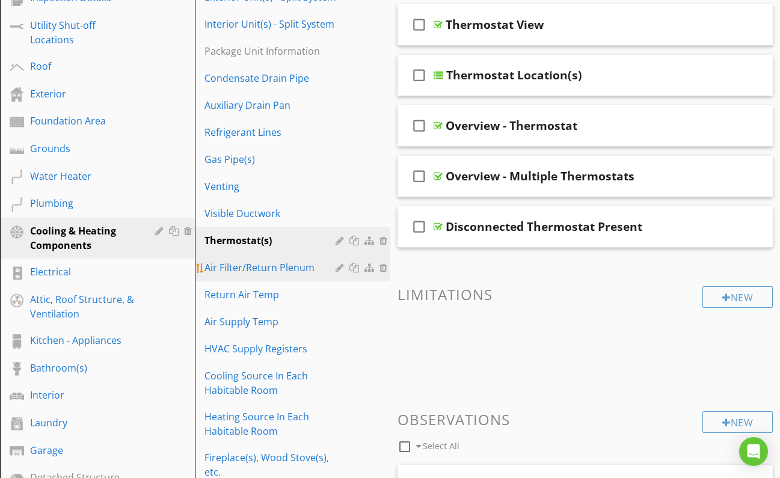
scroll to position [211, 0]
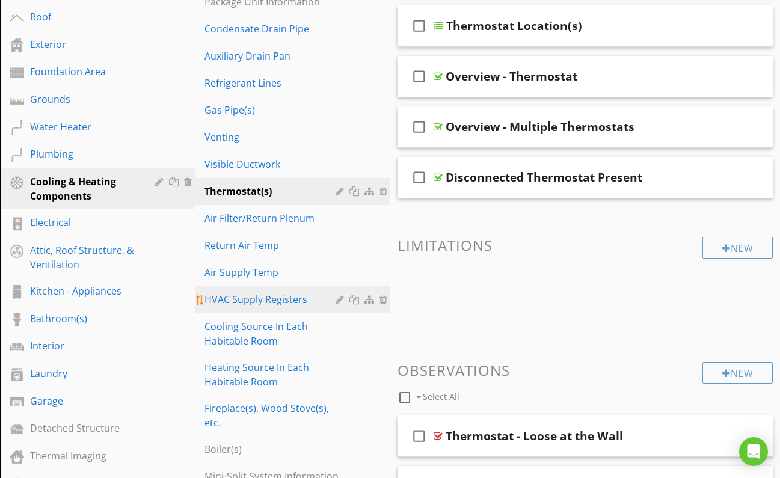
click at [252, 301] on div "HVAC Supply Registers" at bounding box center [272, 299] width 134 height 14
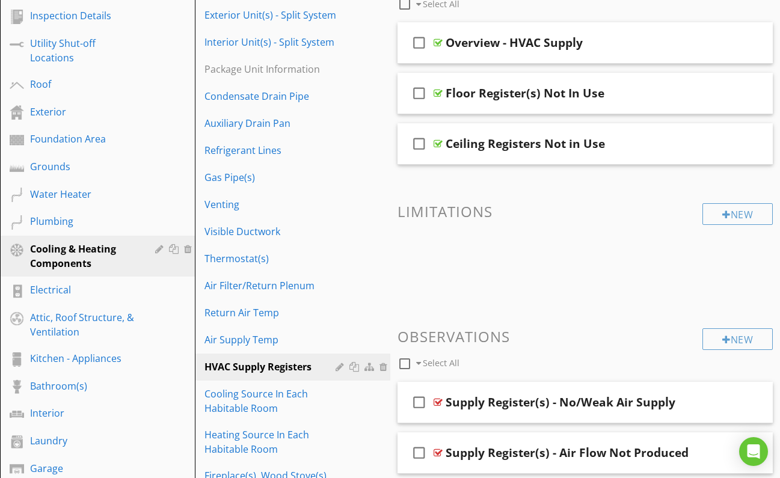
scroll to position [195, 0]
click at [439, 92] on div at bounding box center [438, 93] width 9 height 10
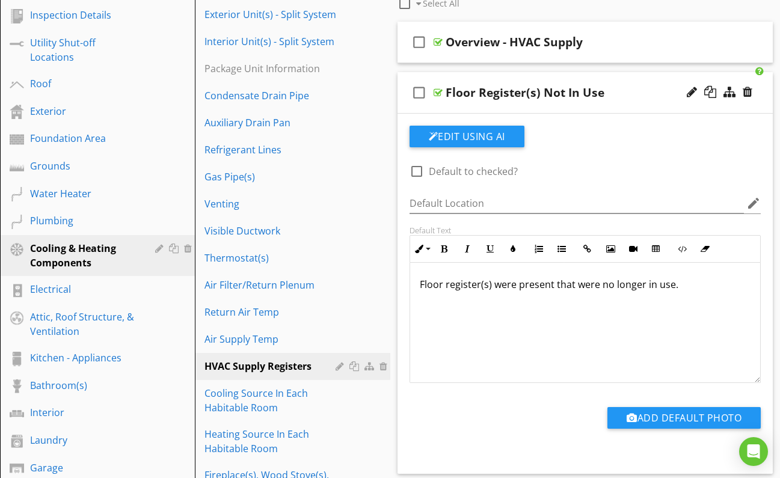
click at [441, 91] on div at bounding box center [438, 93] width 9 height 10
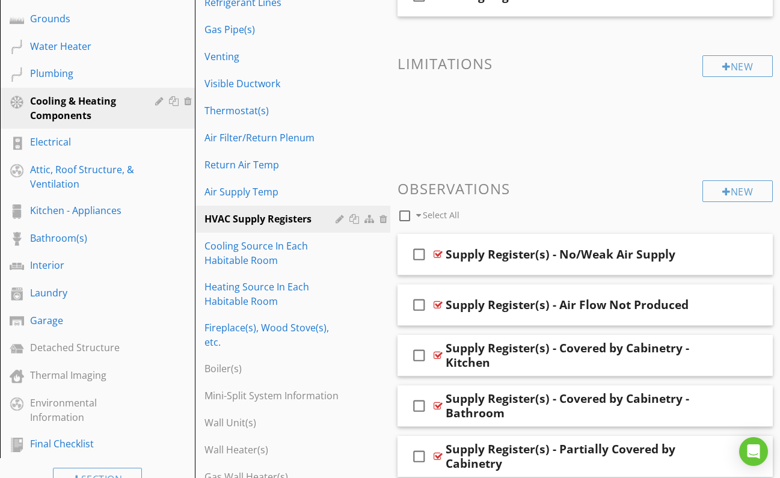
scroll to position [340, 0]
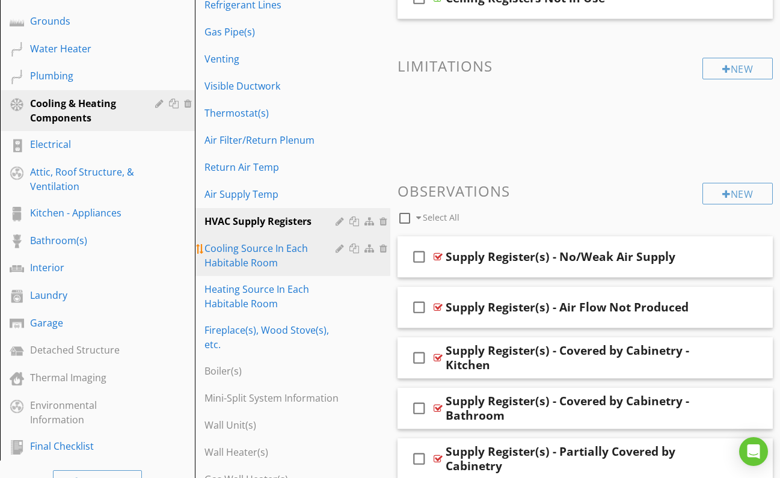
click at [252, 253] on div "Cooling Source In Each Habitable Room" at bounding box center [272, 255] width 134 height 29
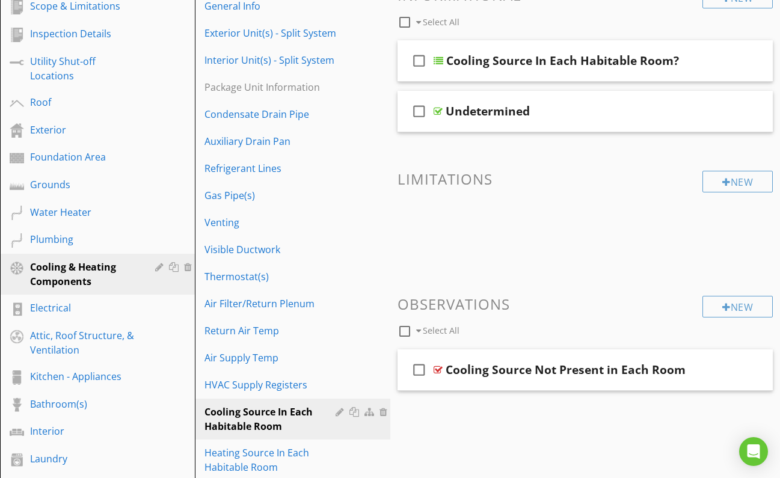
scroll to position [181, 0]
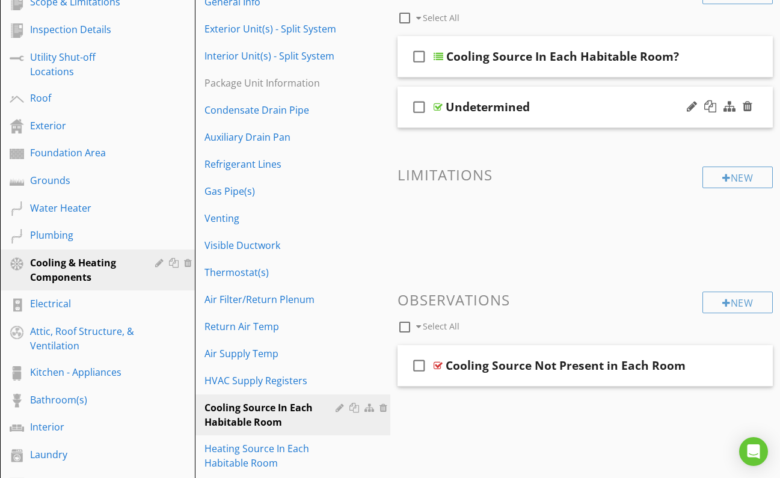
click at [436, 105] on div at bounding box center [438, 107] width 9 height 10
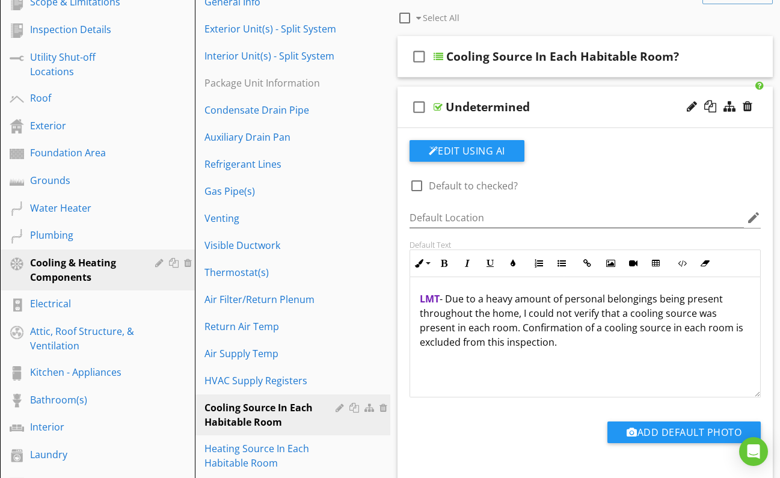
click at [439, 107] on div at bounding box center [438, 107] width 9 height 10
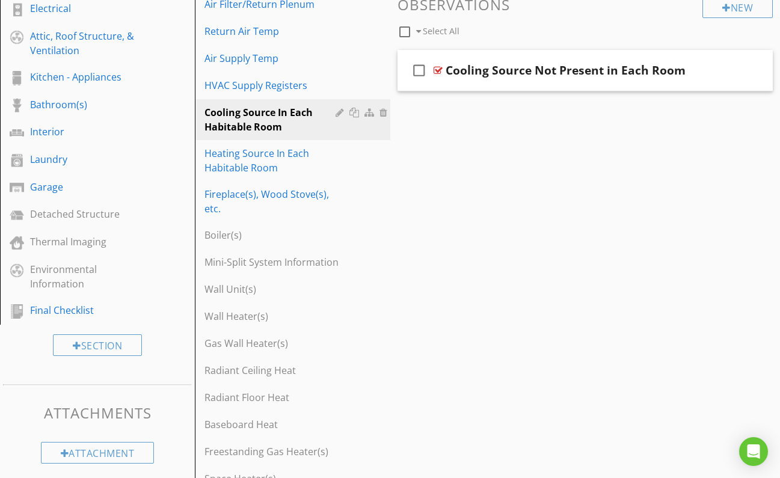
scroll to position [478, 0]
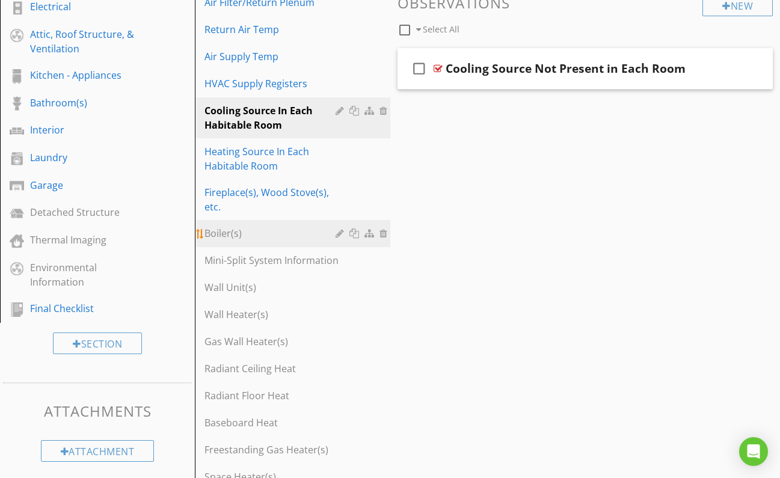
click at [241, 239] on div "Boiler(s)" at bounding box center [272, 233] width 134 height 14
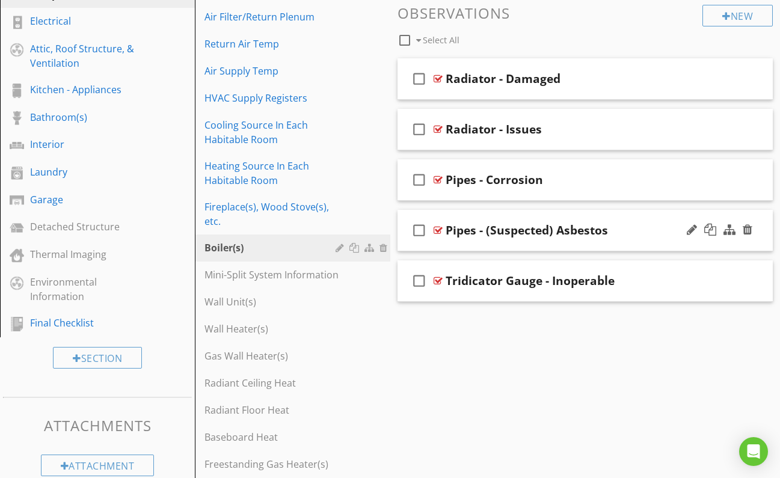
scroll to position [465, 0]
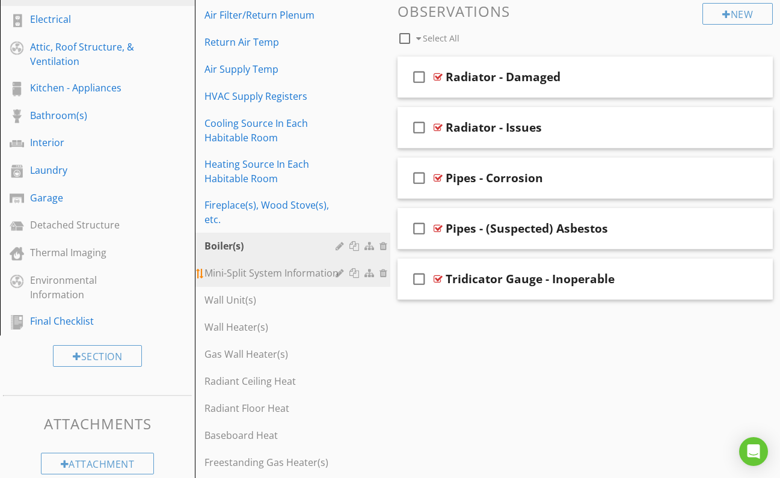
click at [255, 274] on div "Mini-Split System Information" at bounding box center [272, 273] width 134 height 14
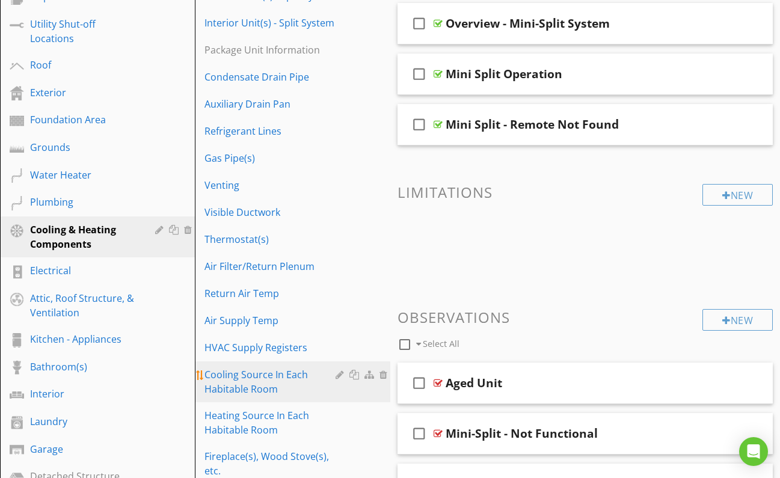
scroll to position [212, 0]
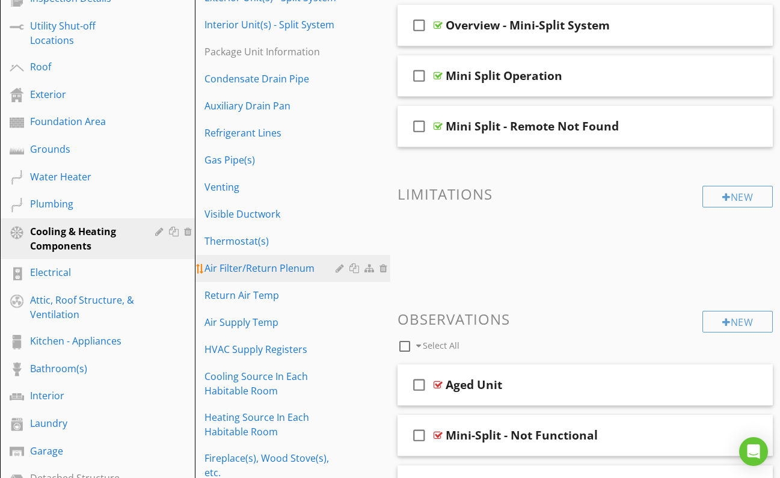
click at [261, 273] on div "Air Filter/Return Plenum" at bounding box center [272, 268] width 134 height 14
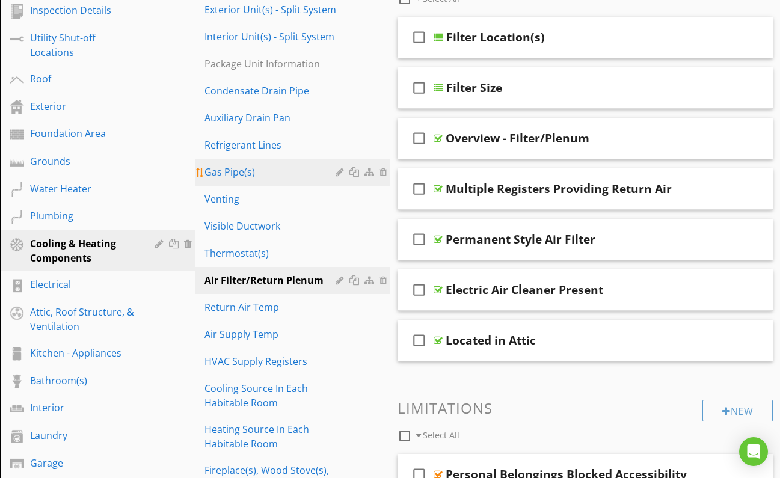
scroll to position [201, 0]
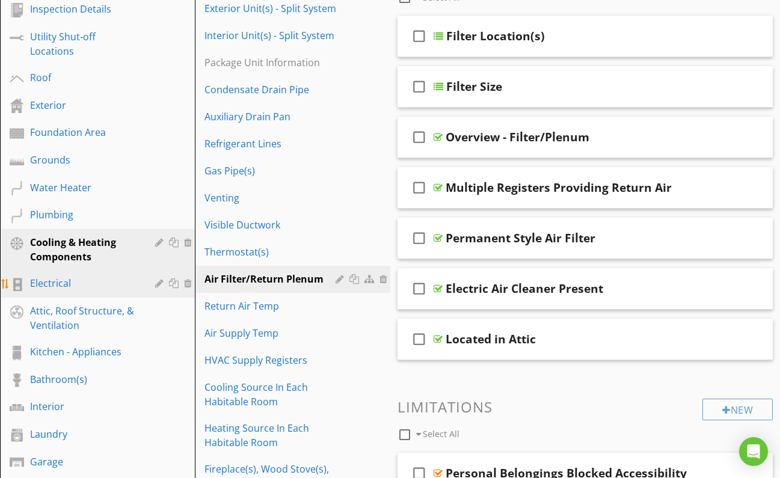
click at [65, 283] on div "Electrical" at bounding box center [84, 283] width 108 height 14
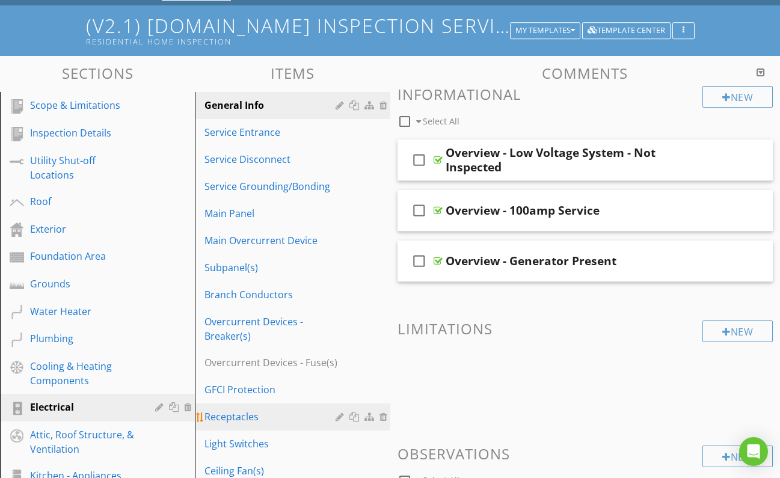
scroll to position [63, 0]
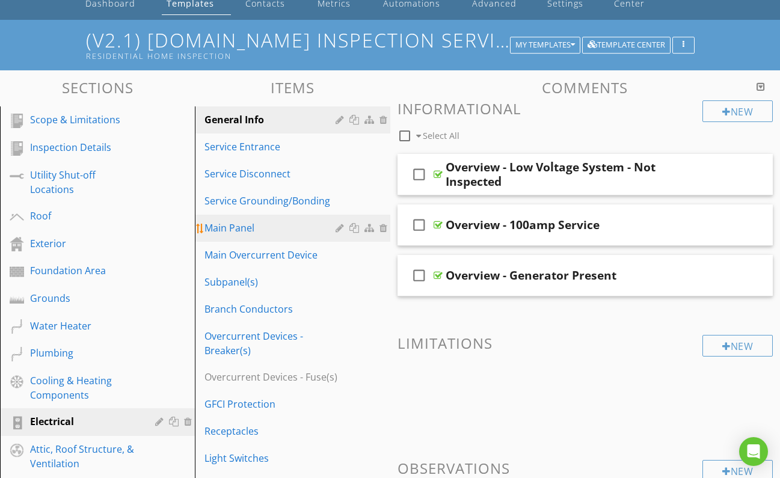
click at [260, 232] on div "Main Panel" at bounding box center [272, 228] width 134 height 14
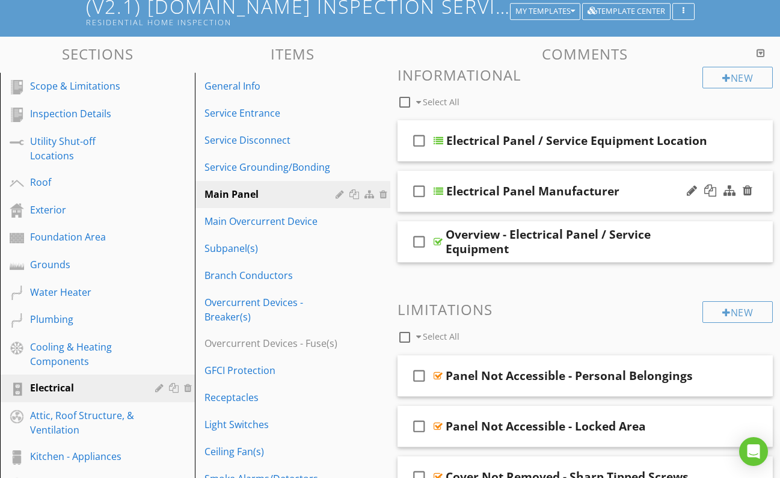
scroll to position [92, 0]
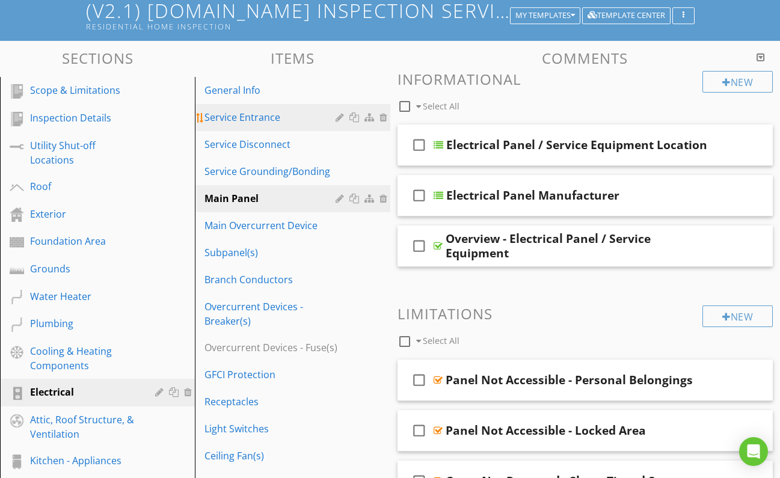
click at [267, 110] on div "Service Entrance" at bounding box center [272, 117] width 134 height 14
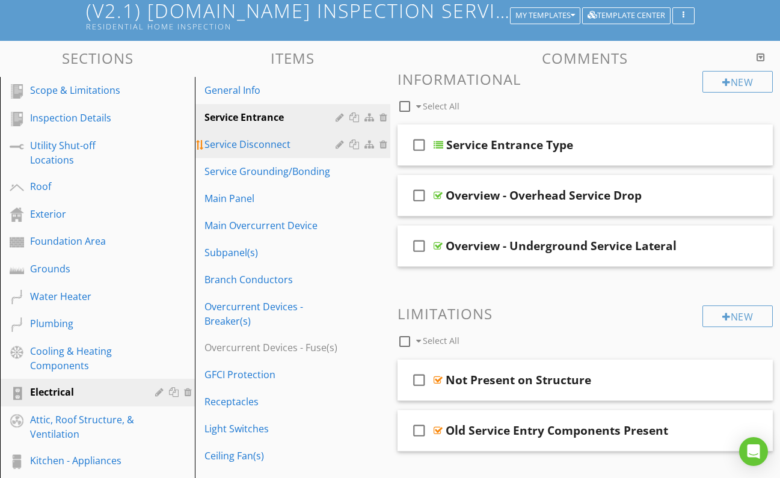
click at [262, 141] on div "Service Disconnect" at bounding box center [272, 144] width 134 height 14
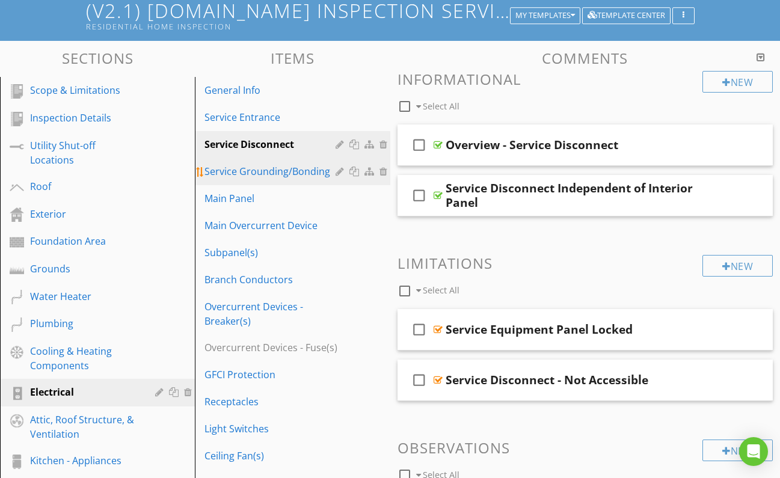
click at [266, 168] on div "Service Grounding/Bonding" at bounding box center [272, 171] width 134 height 14
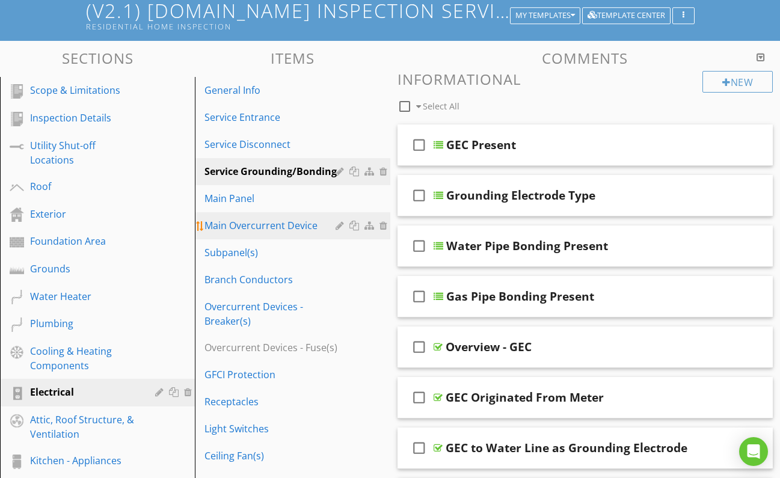
click at [282, 222] on div "Main Overcurrent Device" at bounding box center [272, 225] width 134 height 14
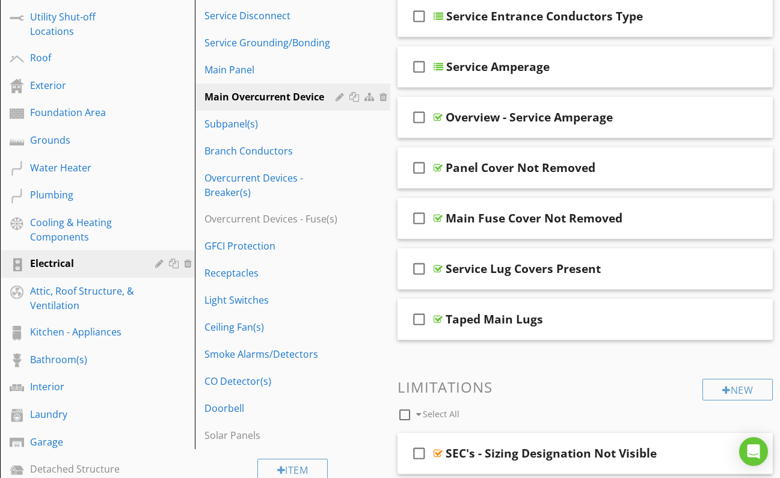
scroll to position [195, 0]
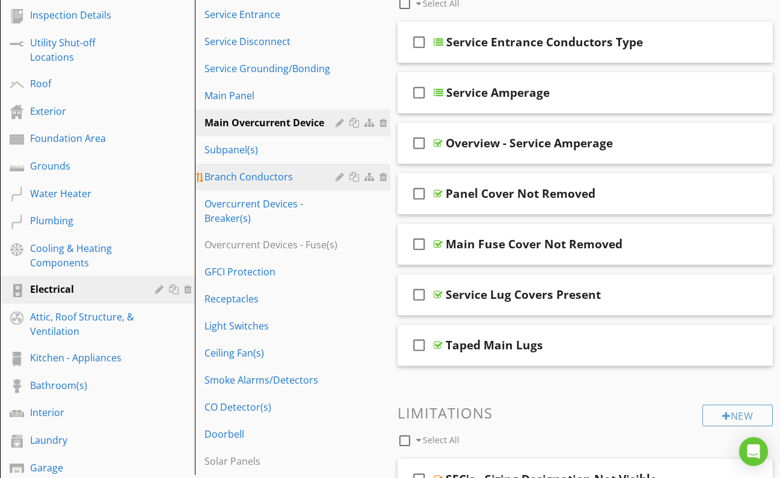
click at [267, 178] on div "Branch Conductors" at bounding box center [272, 177] width 134 height 14
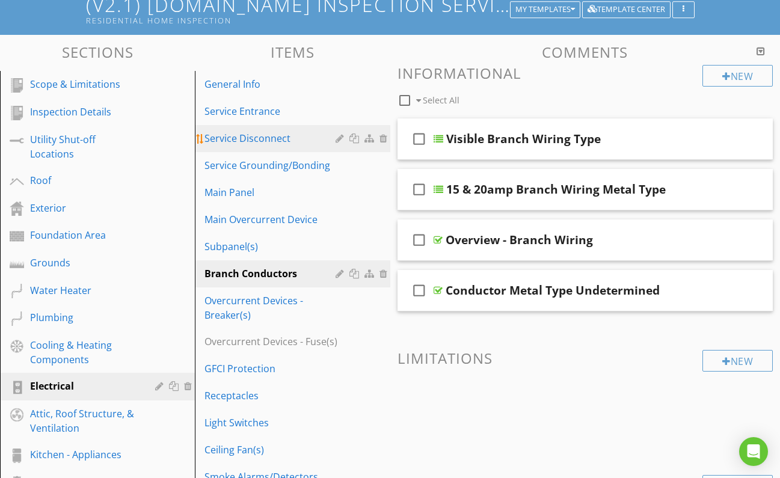
scroll to position [91, 0]
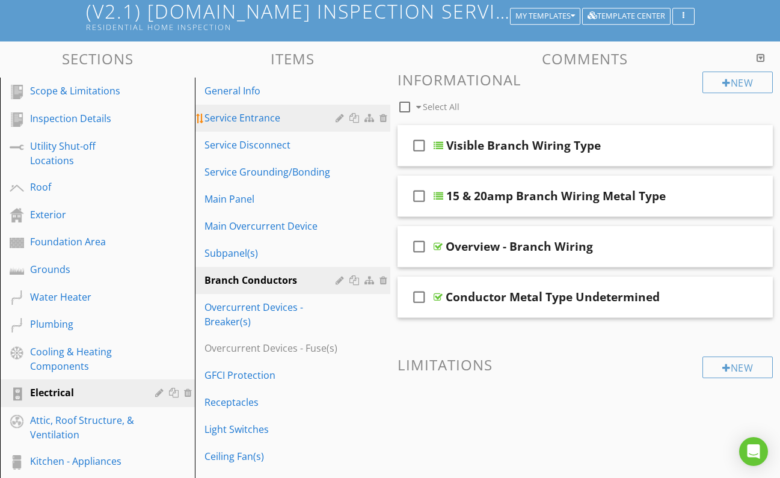
click at [252, 117] on div "Service Entrance" at bounding box center [272, 118] width 134 height 14
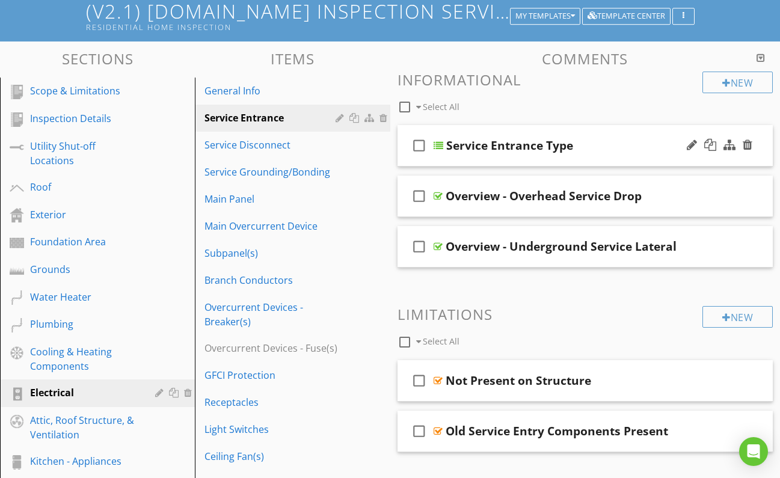
click at [440, 144] on div at bounding box center [439, 146] width 10 height 10
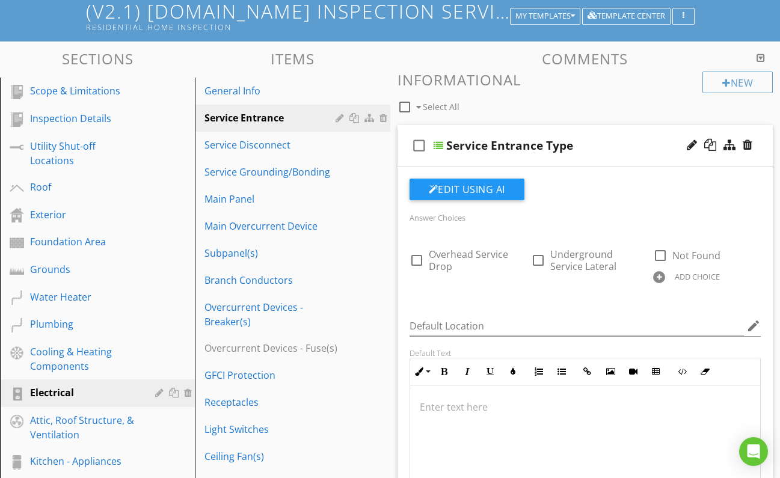
click at [439, 143] on div at bounding box center [439, 146] width 10 height 10
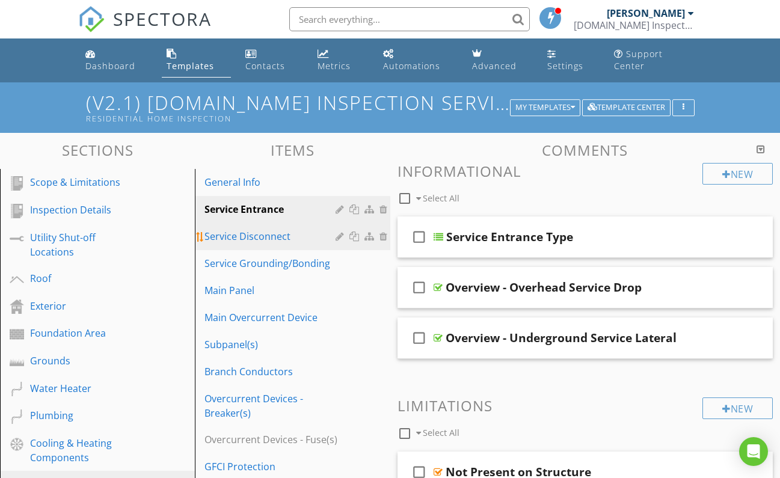
scroll to position [0, 0]
click at [235, 235] on div "Service Disconnect" at bounding box center [272, 236] width 134 height 14
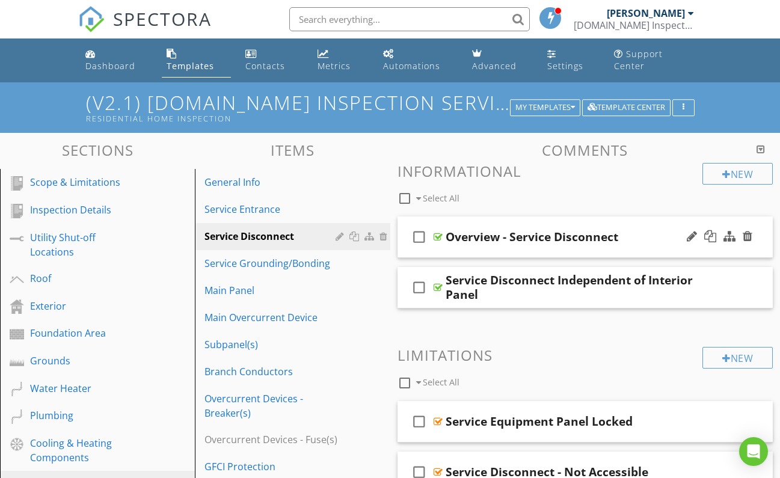
click at [436, 236] on div at bounding box center [438, 237] width 9 height 10
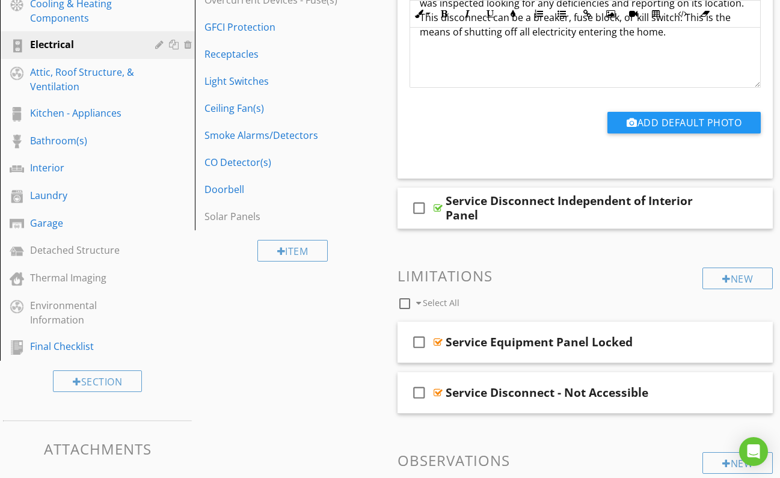
scroll to position [455, 0]
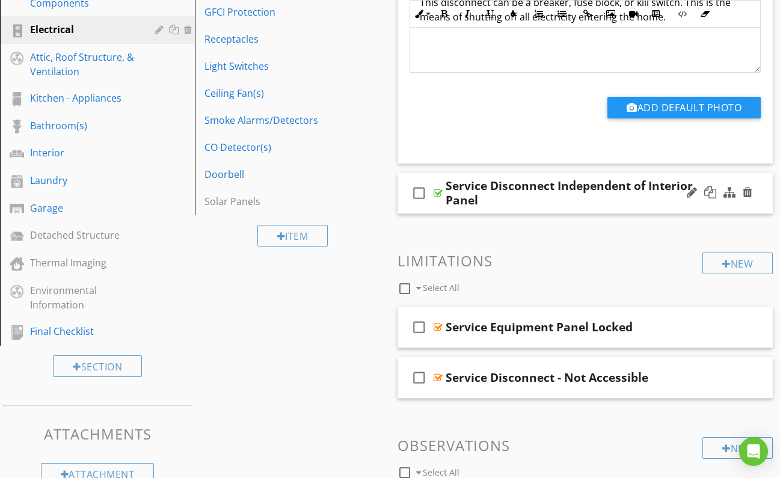
click at [437, 193] on div at bounding box center [438, 193] width 9 height 10
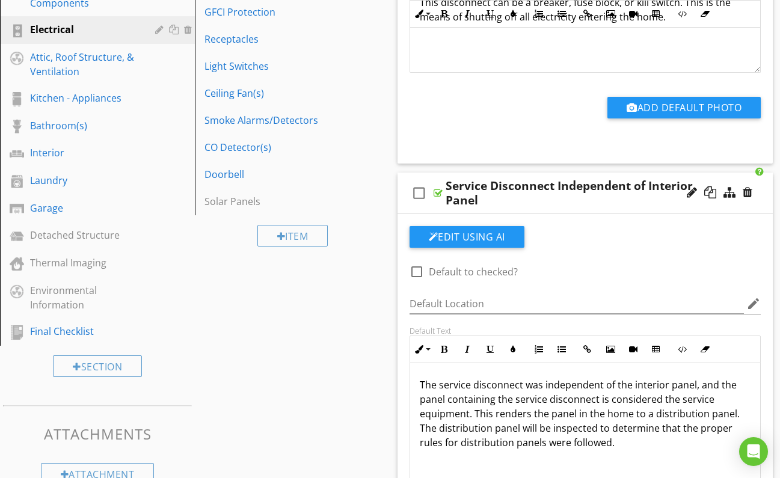
click at [439, 193] on div at bounding box center [438, 193] width 9 height 10
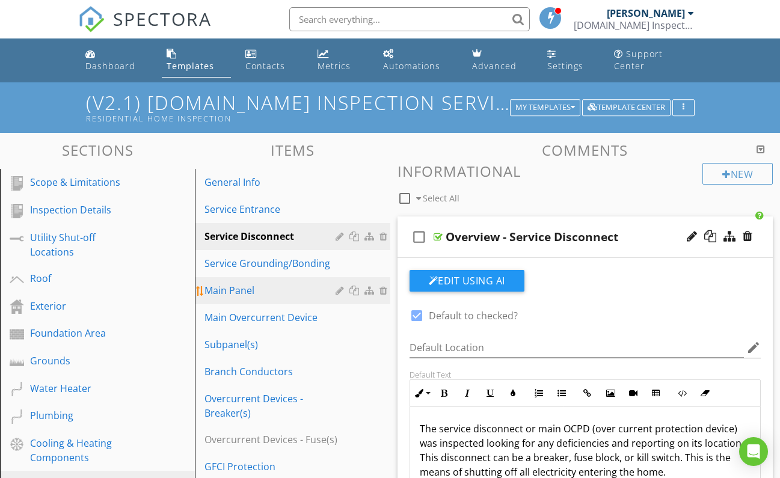
scroll to position [0, 0]
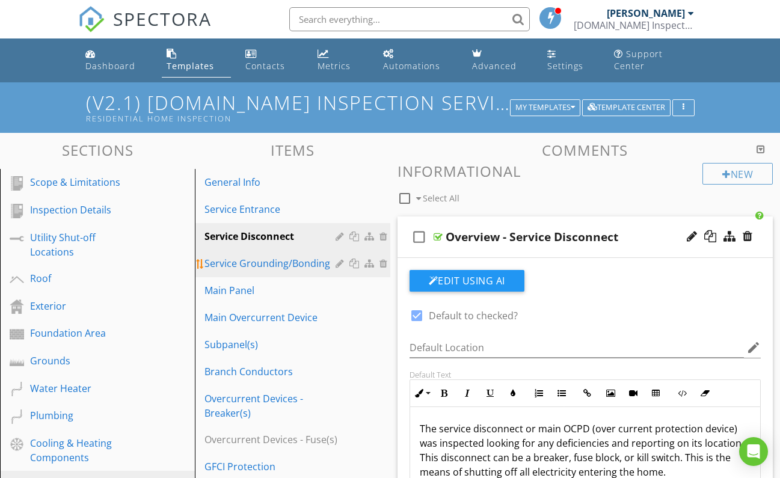
click at [261, 260] on div "Service Grounding/Bonding" at bounding box center [272, 263] width 134 height 14
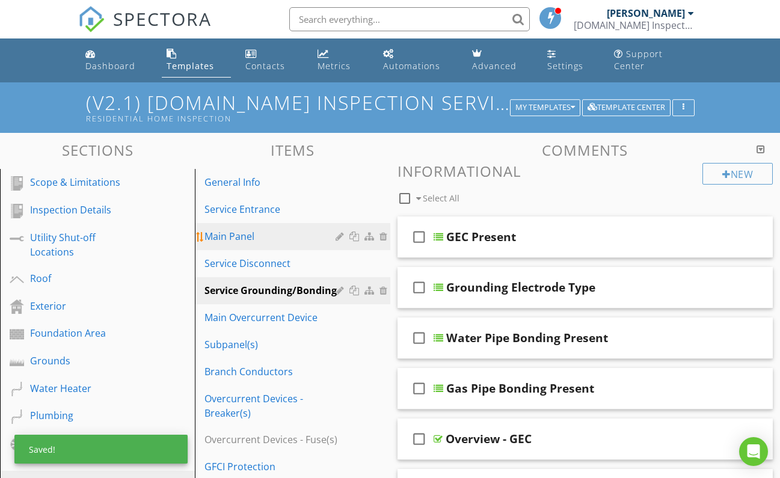
click at [242, 234] on div "Main Panel" at bounding box center [272, 236] width 134 height 14
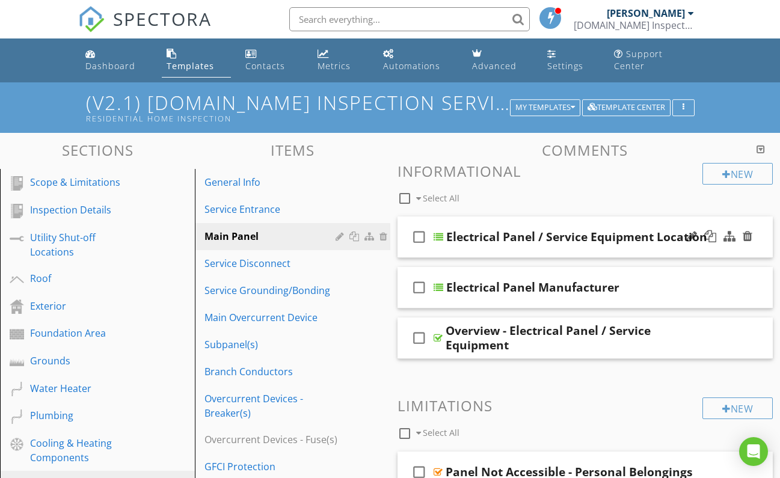
click at [437, 238] on div at bounding box center [439, 237] width 10 height 10
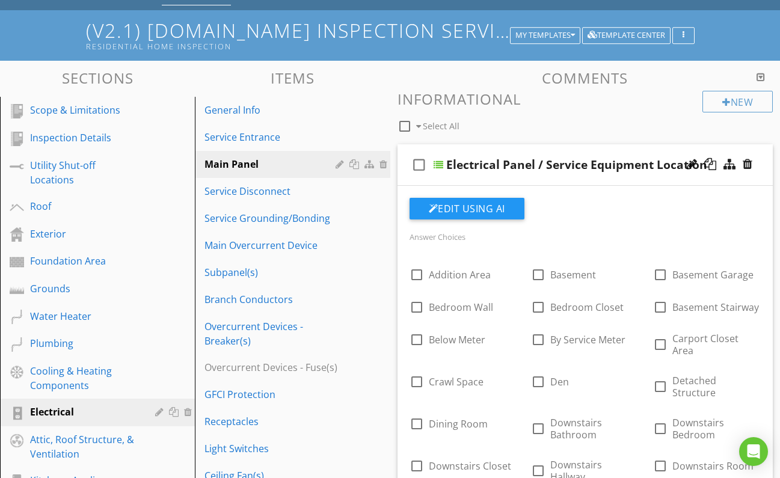
scroll to position [73, 0]
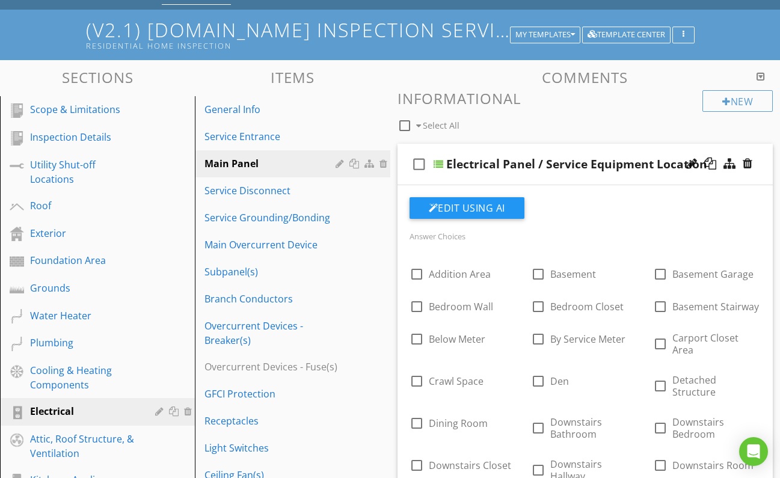
click at [441, 162] on div at bounding box center [439, 164] width 10 height 10
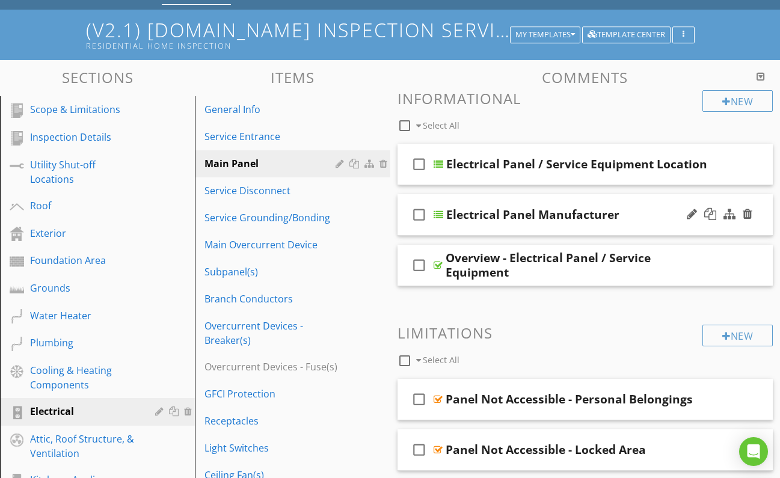
click at [434, 213] on div at bounding box center [439, 215] width 10 height 10
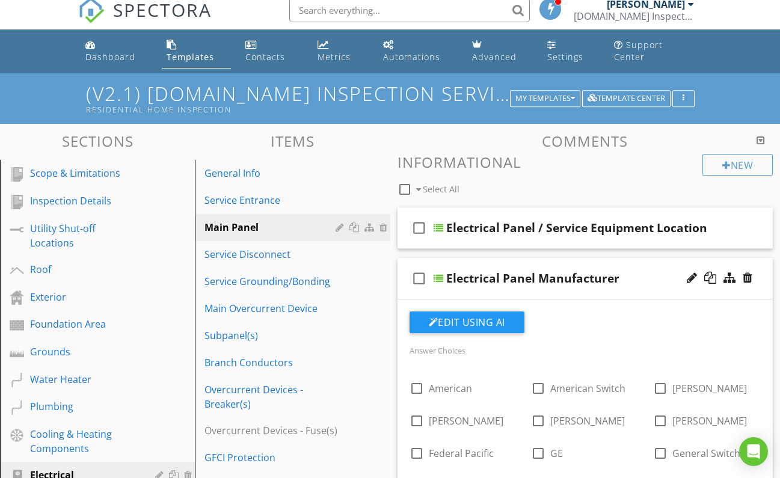
scroll to position [8, 0]
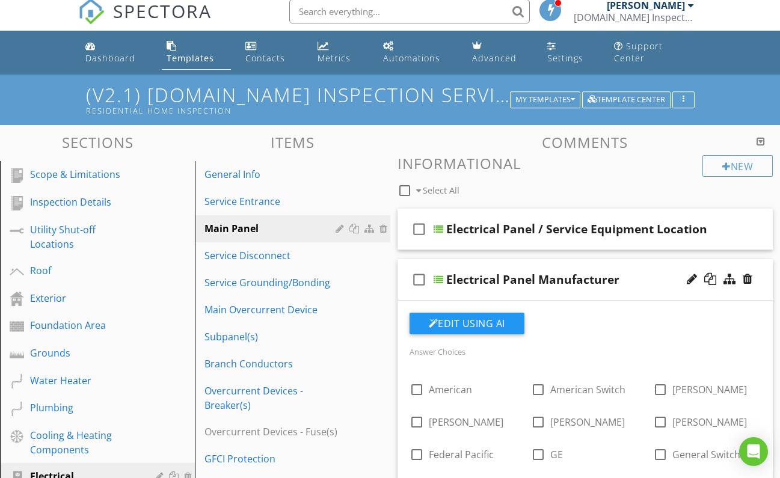
click at [440, 275] on div at bounding box center [439, 280] width 10 height 10
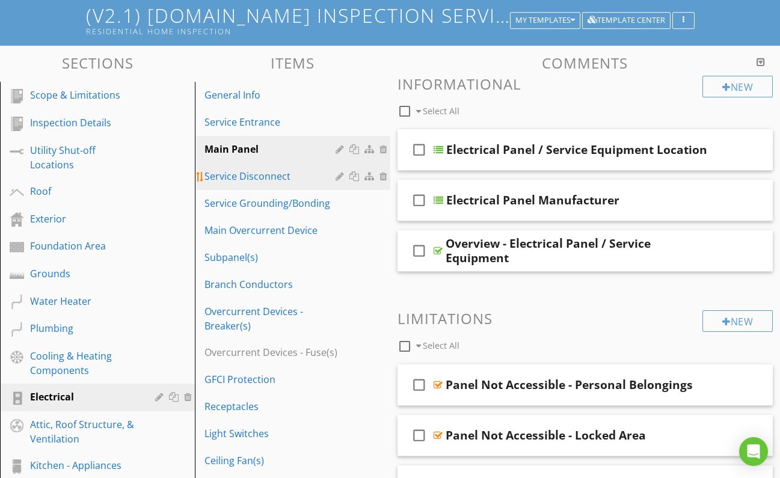
scroll to position [88, 0]
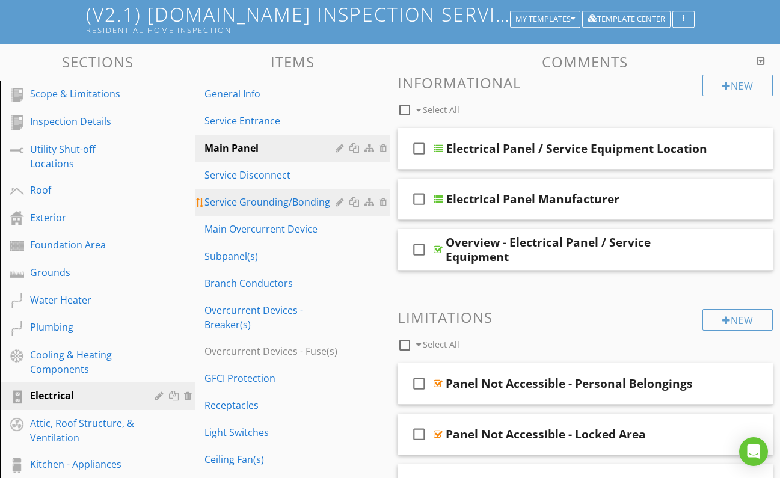
click at [262, 203] on div "Service Grounding/Bonding" at bounding box center [272, 202] width 134 height 14
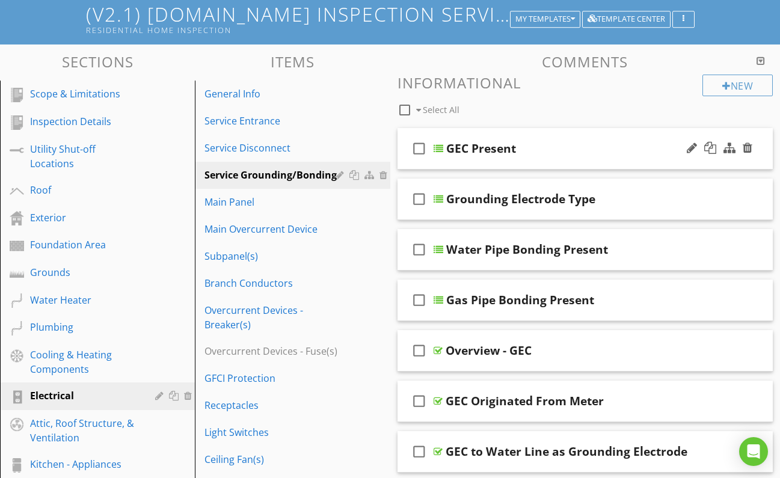
click at [437, 147] on div at bounding box center [439, 149] width 10 height 10
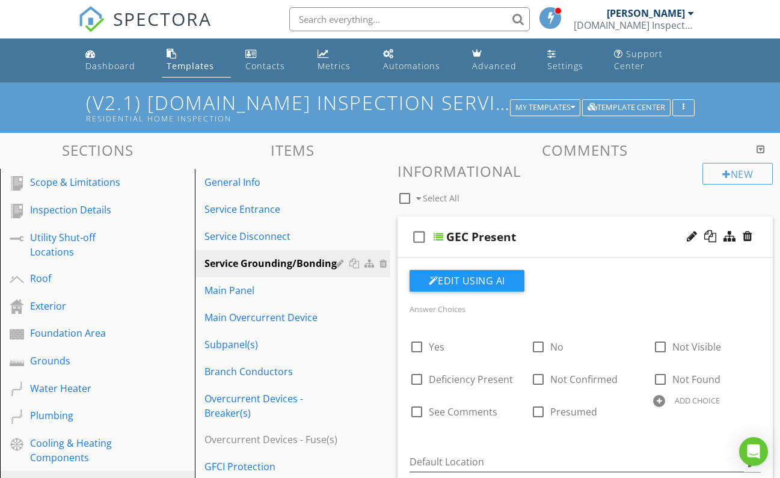
scroll to position [0, 0]
click at [444, 232] on div "check_box_outline_blank GEC Present" at bounding box center [586, 238] width 376 height 42
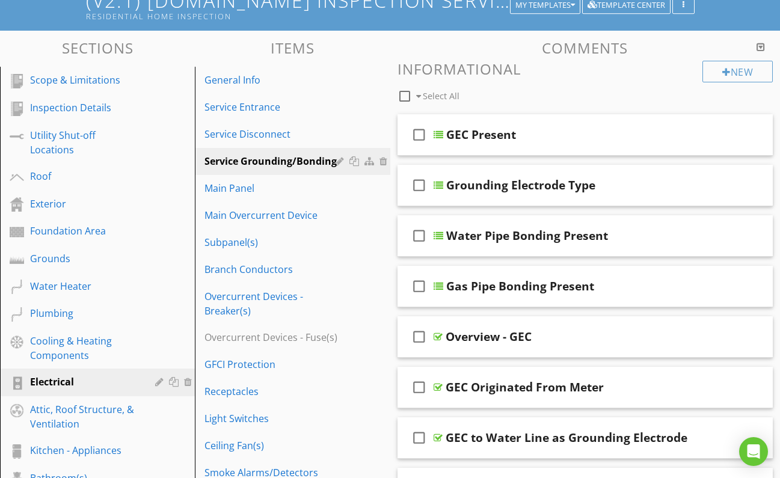
scroll to position [103, 0]
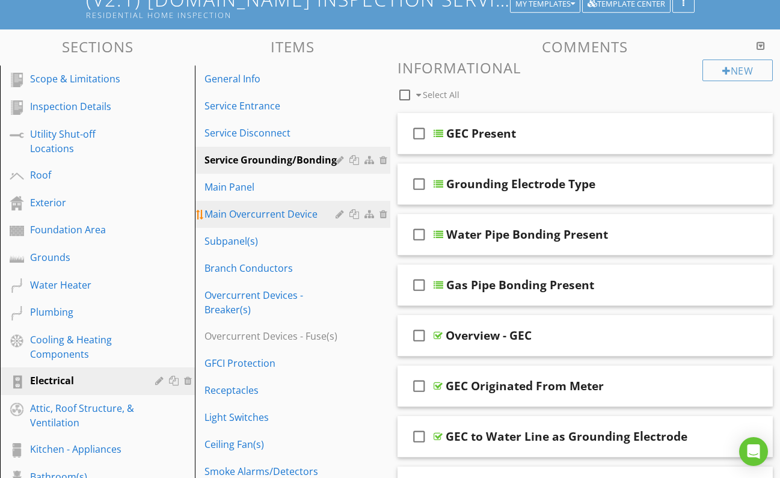
click at [261, 214] on div "Main Overcurrent Device" at bounding box center [272, 214] width 134 height 14
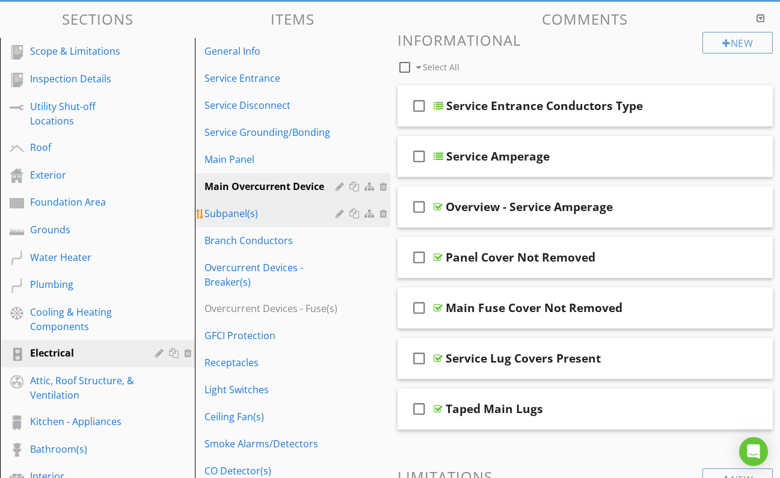
scroll to position [130, 0]
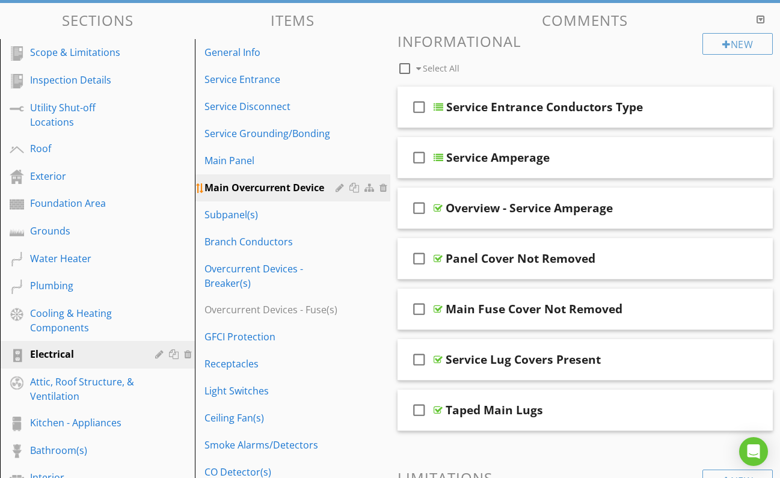
click at [274, 188] on div "Main Overcurrent Device" at bounding box center [272, 188] width 134 height 14
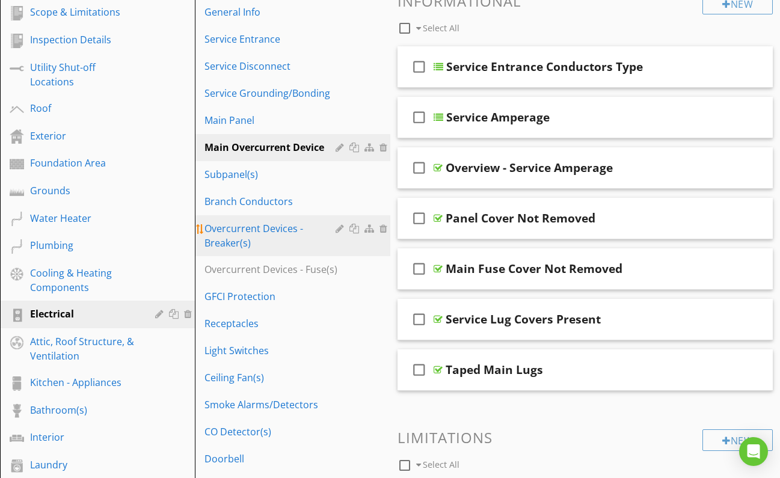
scroll to position [171, 0]
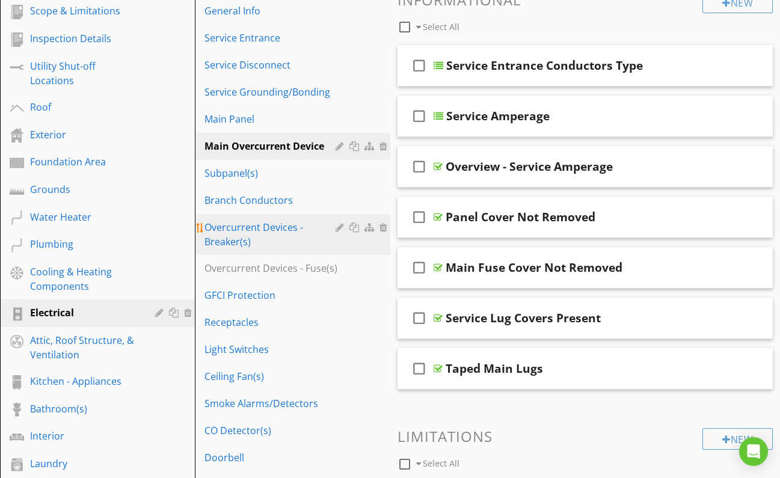
click at [262, 238] on div "Overcurrent Devices - Breaker(s)" at bounding box center [272, 234] width 134 height 29
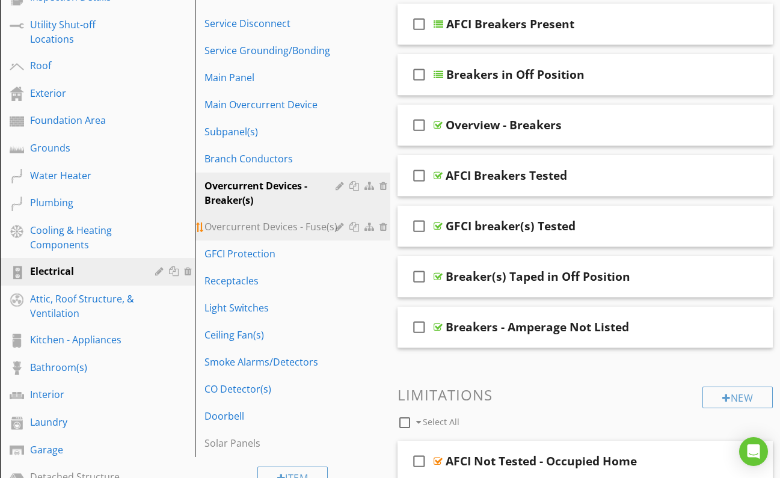
scroll to position [214, 0]
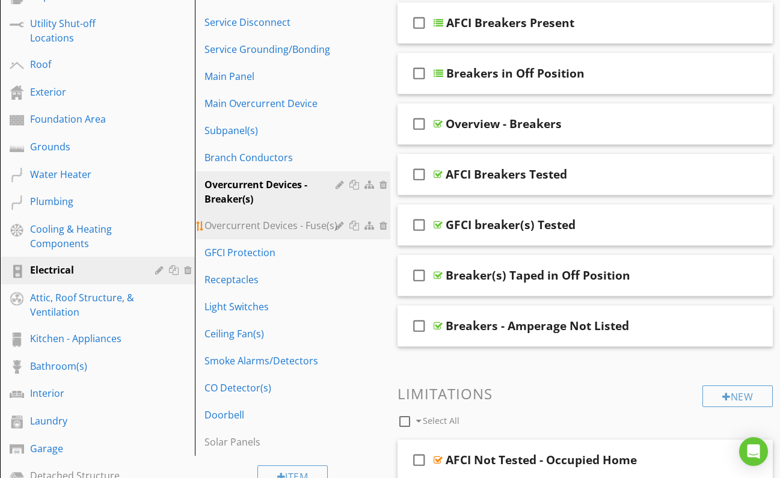
click at [285, 229] on div "Overcurrent Devices - Fuse(s)" at bounding box center [272, 225] width 134 height 14
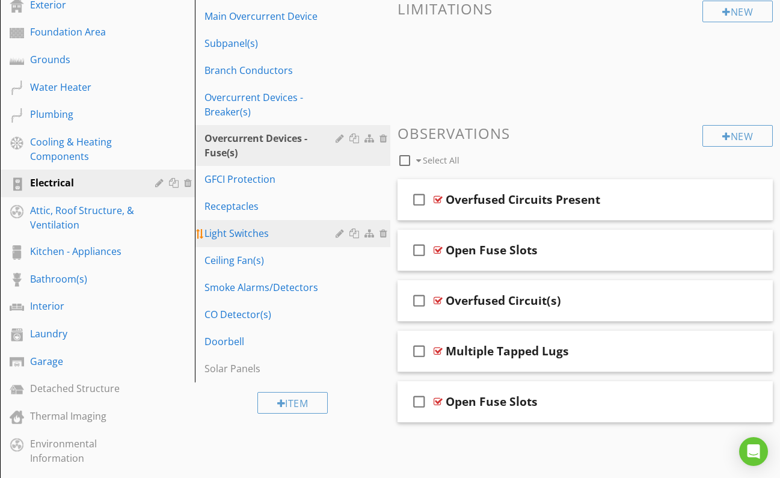
scroll to position [267, 0]
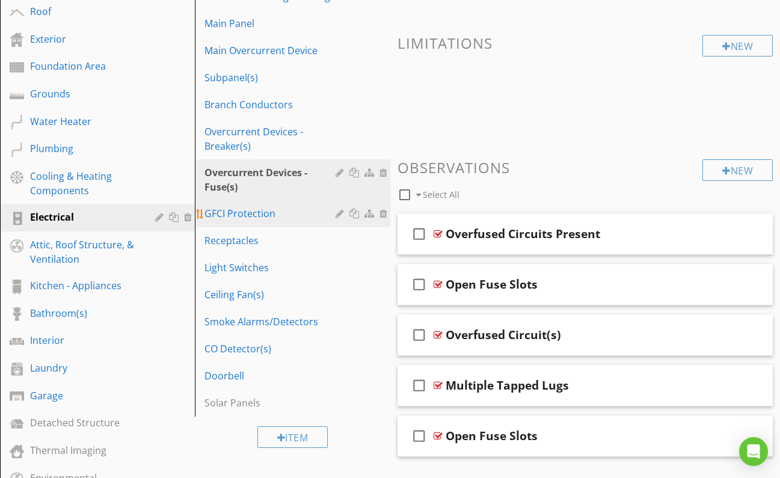
click at [244, 212] on div "GFCI Protection" at bounding box center [272, 213] width 134 height 14
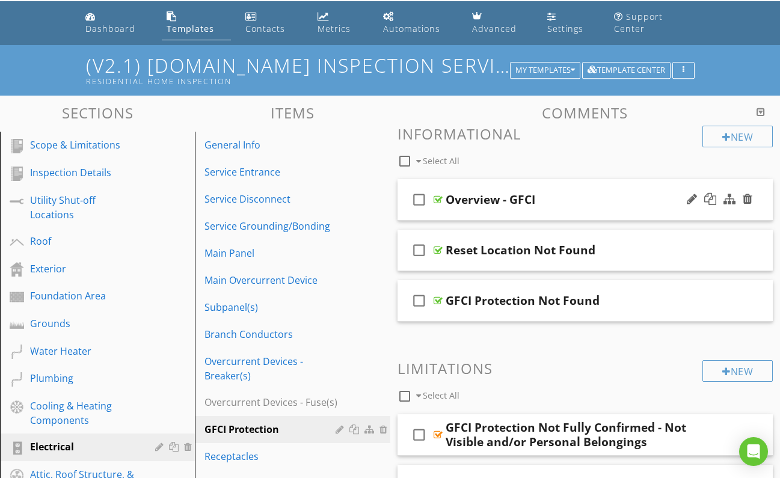
scroll to position [37, 0]
click at [437, 200] on div at bounding box center [438, 200] width 9 height 10
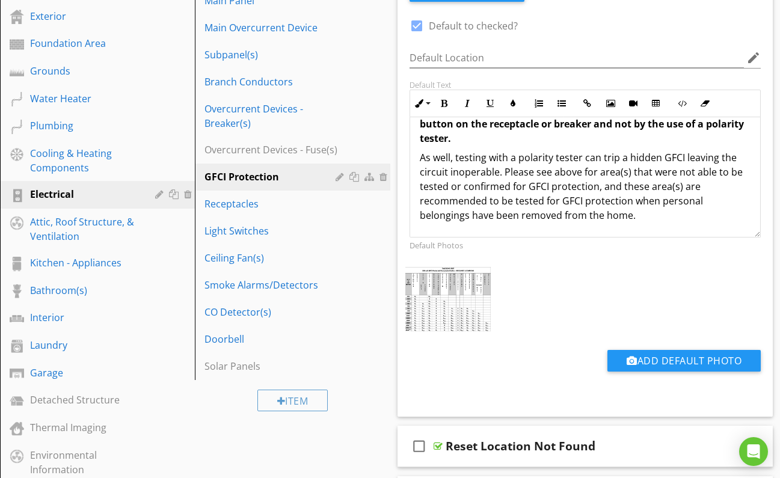
scroll to position [289, 0]
click at [652, 220] on p "As well, testing with a polarity tester can trip a hidden GFCI leaving the circ…" at bounding box center [586, 187] width 332 height 72
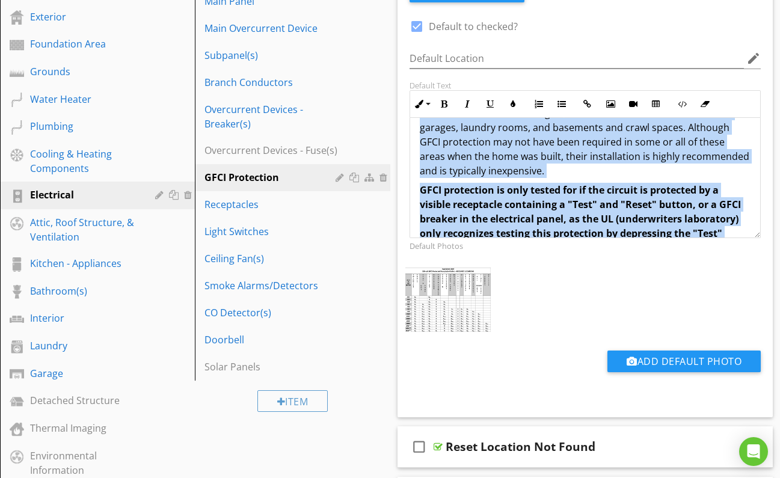
scroll to position [13, 0]
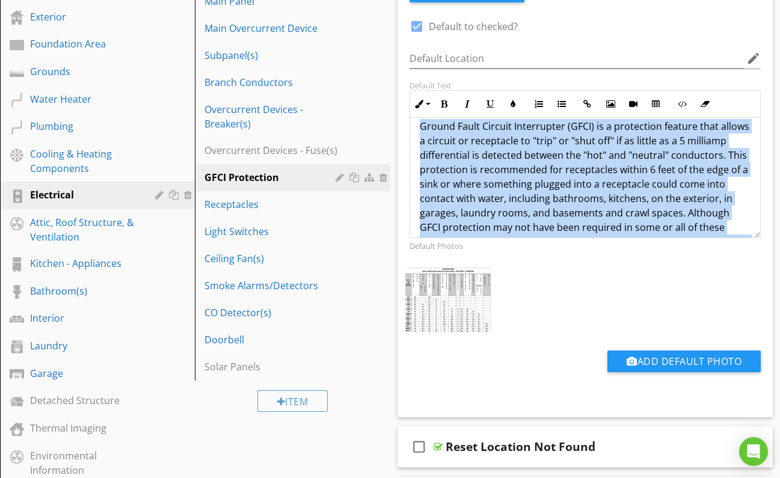
drag, startPoint x: 644, startPoint y: 216, endPoint x: 402, endPoint y: 121, distance: 259.9
click at [403, 121] on div "Default Text Inline Style XLarge Large Normal Small Light Small/Light Bold Ital…" at bounding box center [586, 160] width 366 height 158
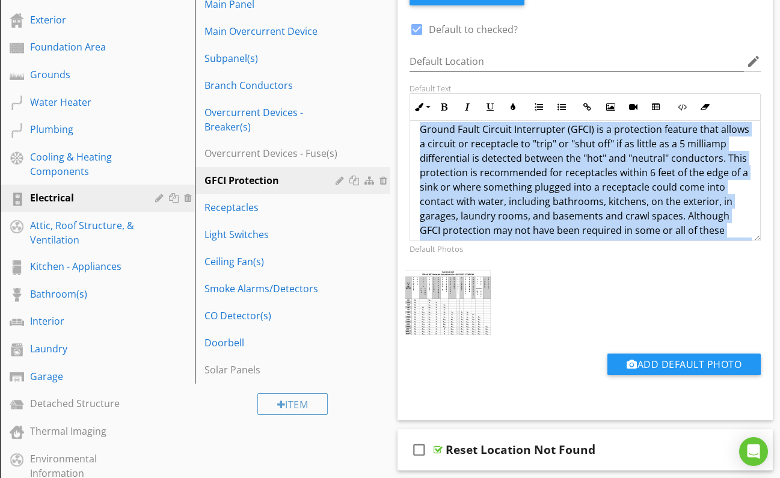
copy div "Loremi Dolor Sitamet Consectetur (ADIP) el s doeiusmodt incidid utla etdolo m a…"
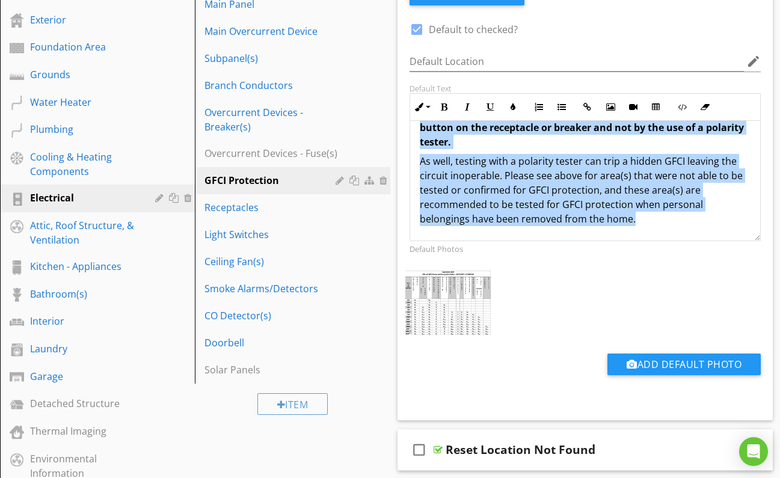
scroll to position [222, 0]
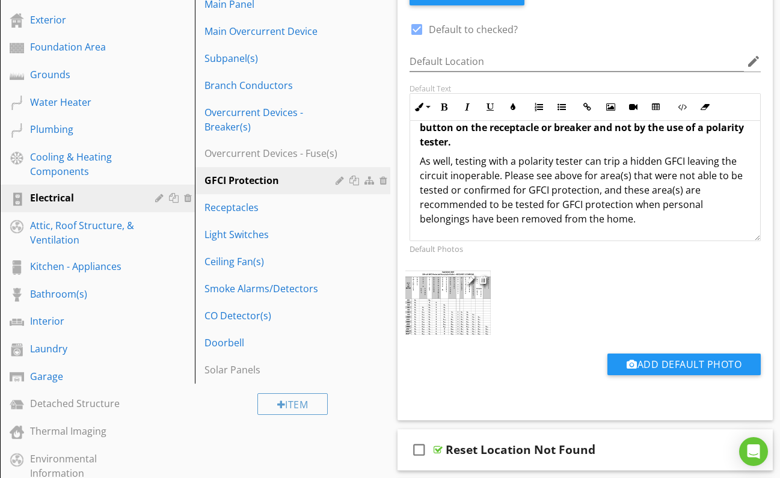
click at [455, 301] on img at bounding box center [448, 303] width 85 height 64
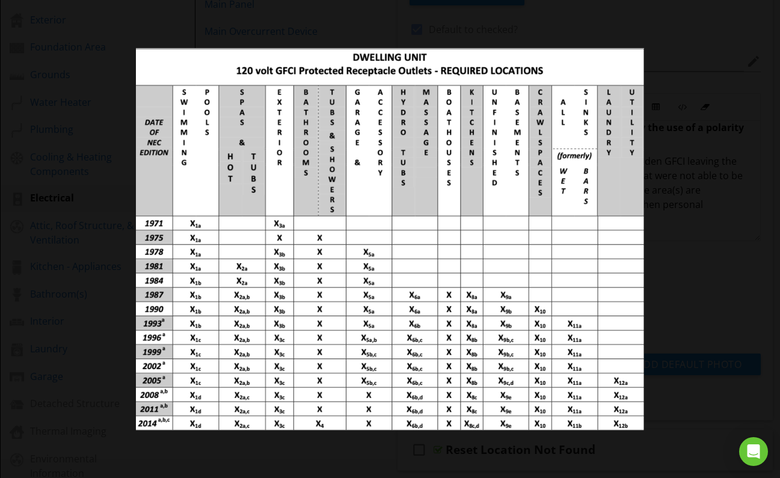
click at [711, 100] on div at bounding box center [390, 239] width 780 height 478
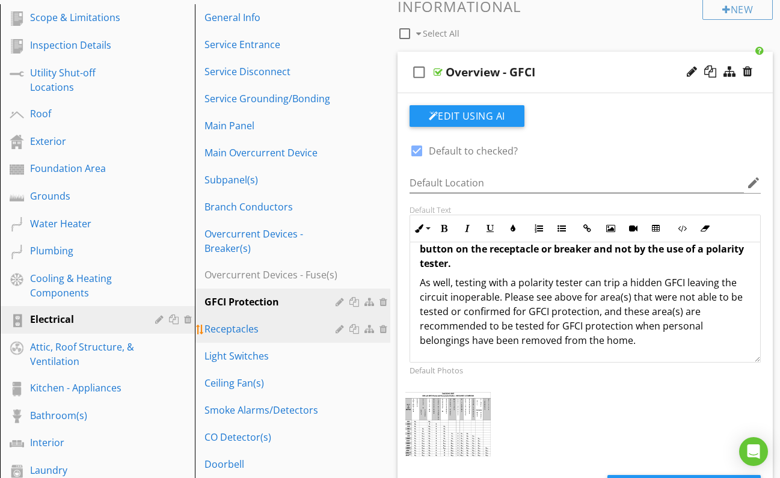
click at [246, 328] on div "Receptacles" at bounding box center [272, 329] width 134 height 14
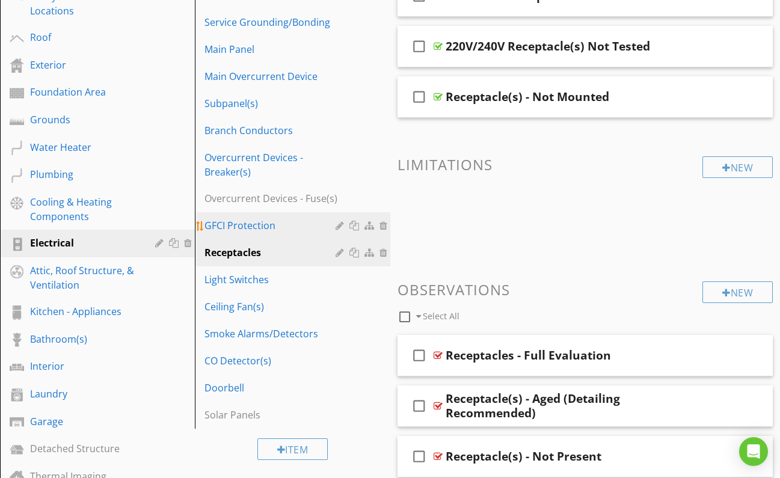
scroll to position [242, 0]
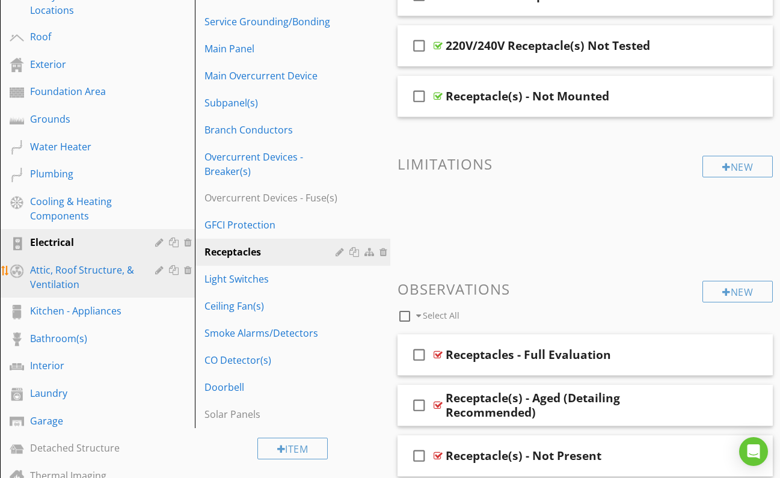
click at [81, 271] on div "Attic, Roof Structure, & Ventilation" at bounding box center [84, 277] width 108 height 29
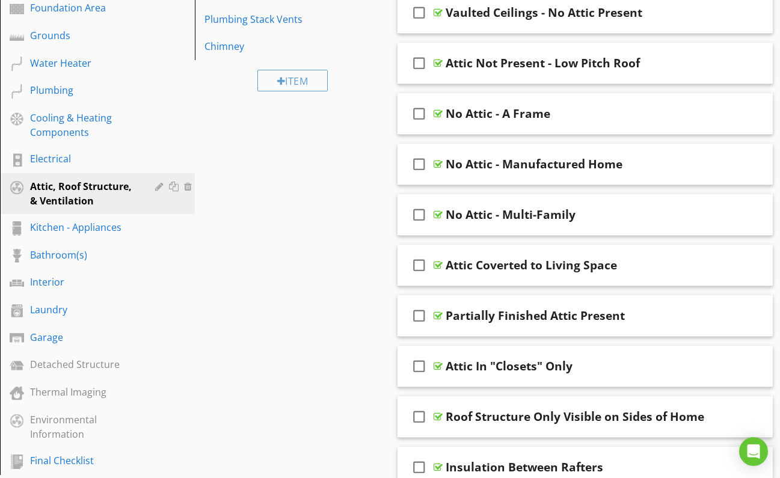
scroll to position [326, 0]
click at [89, 227] on div "Kitchen - Appliances" at bounding box center [84, 227] width 108 height 14
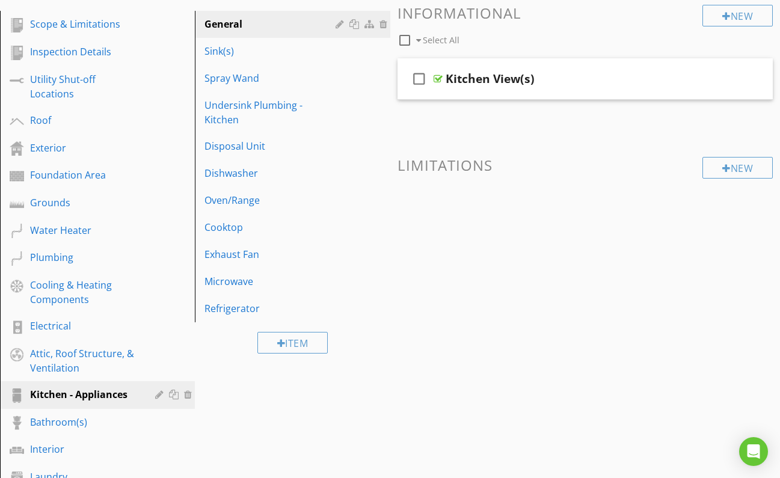
scroll to position [153, 0]
